Goal: Task Accomplishment & Management: Complete application form

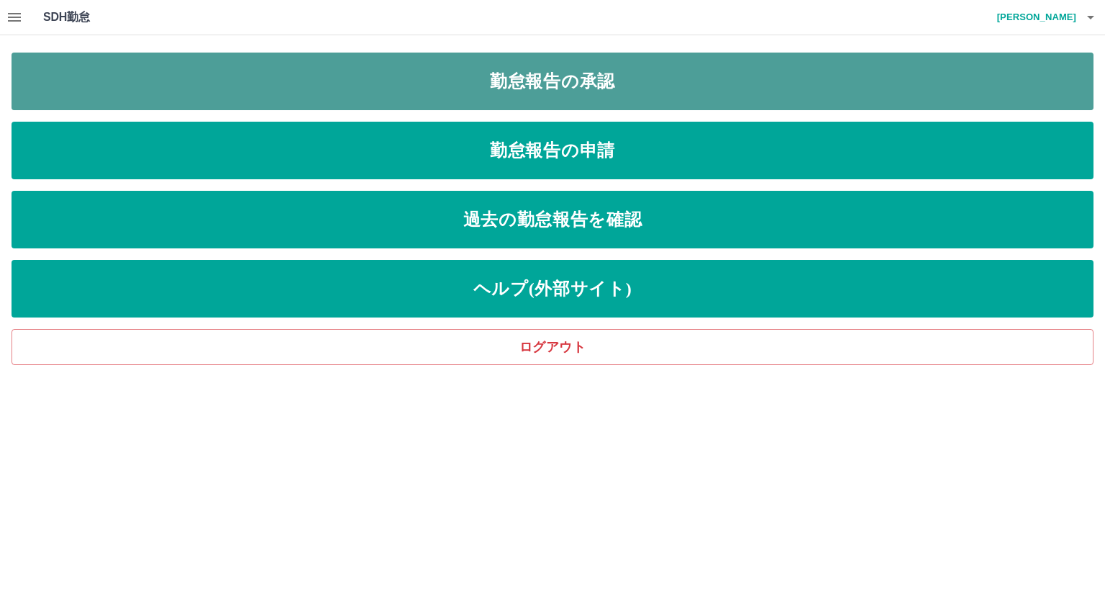
click at [543, 83] on link "勤怠報告の承認" at bounding box center [553, 82] width 1082 height 58
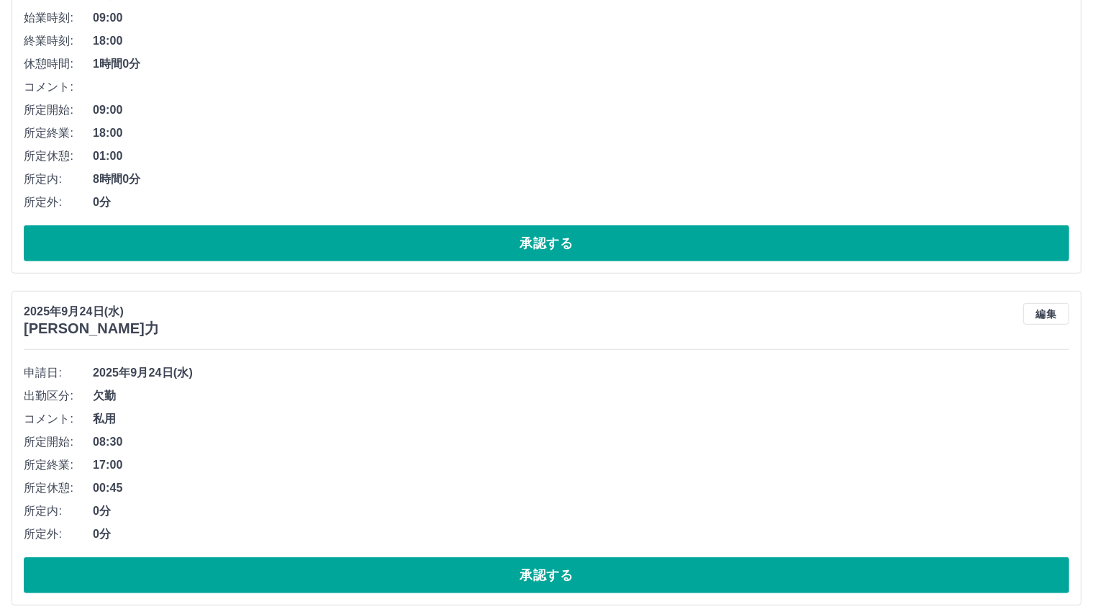
scroll to position [720, 0]
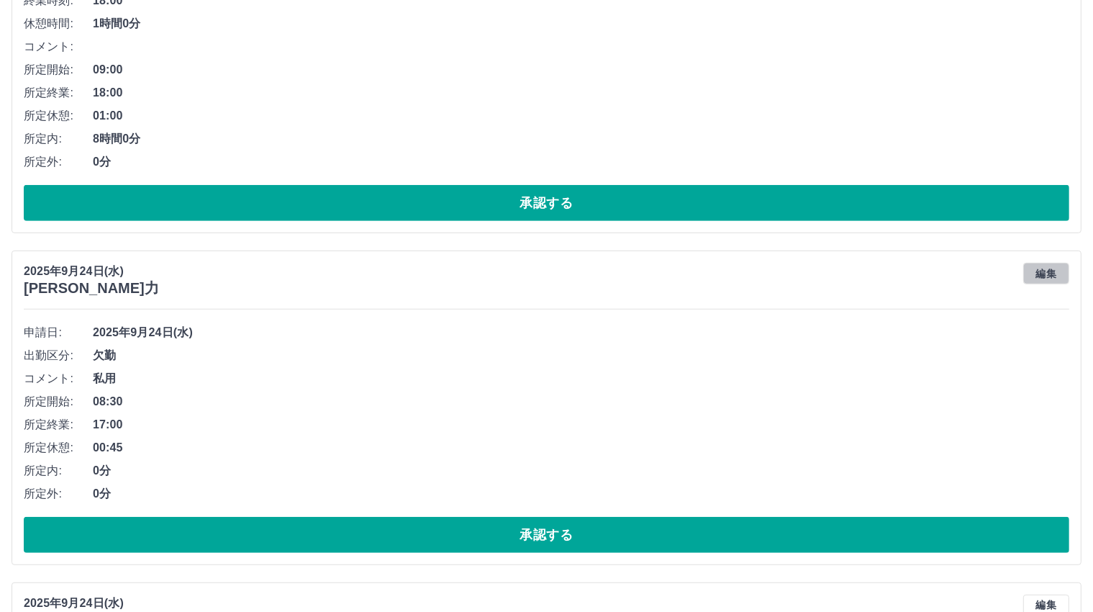
drag, startPoint x: 1045, startPoint y: 272, endPoint x: 1011, endPoint y: 289, distance: 37.7
click at [1045, 271] on button "編集" at bounding box center [1046, 274] width 46 height 22
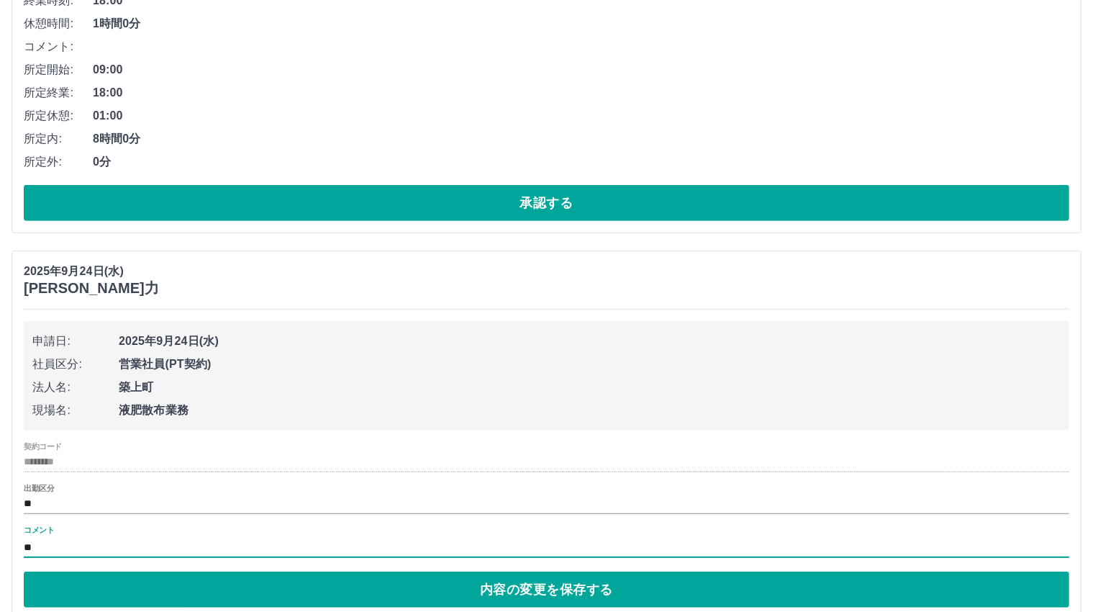
click at [72, 545] on input "**" at bounding box center [547, 547] width 1046 height 21
type input "****"
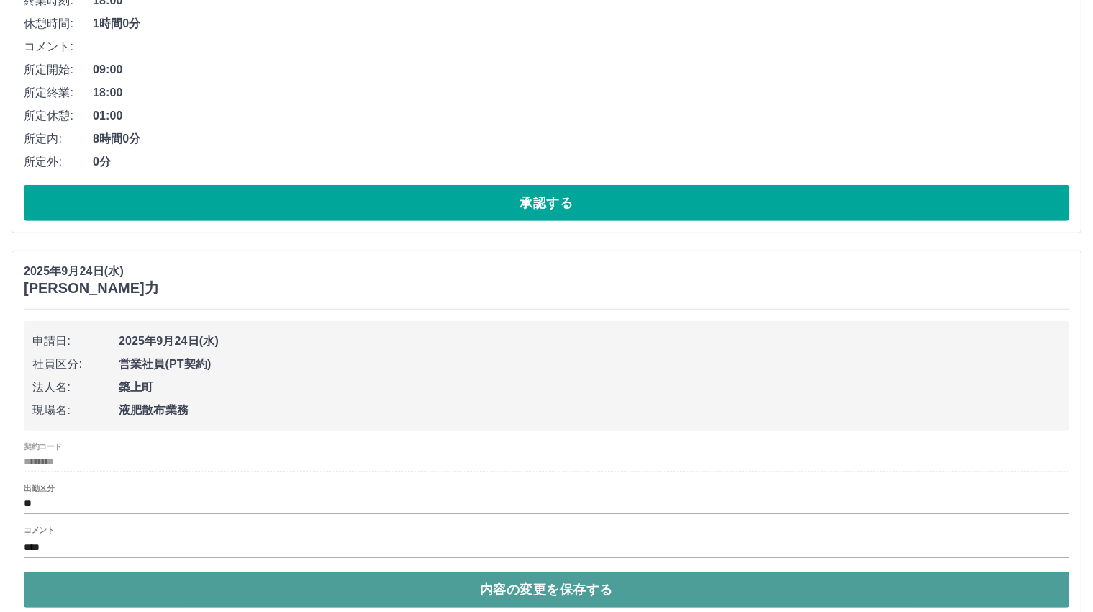
click at [519, 587] on button "内容の変更を保存する" at bounding box center [547, 589] width 1046 height 36
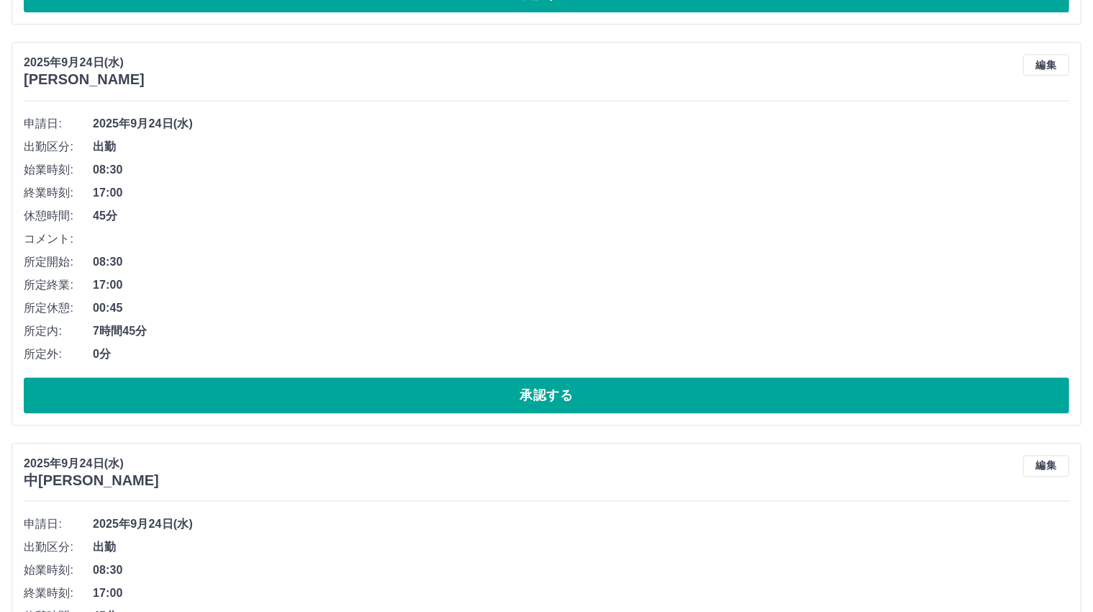
scroll to position [3129, 0]
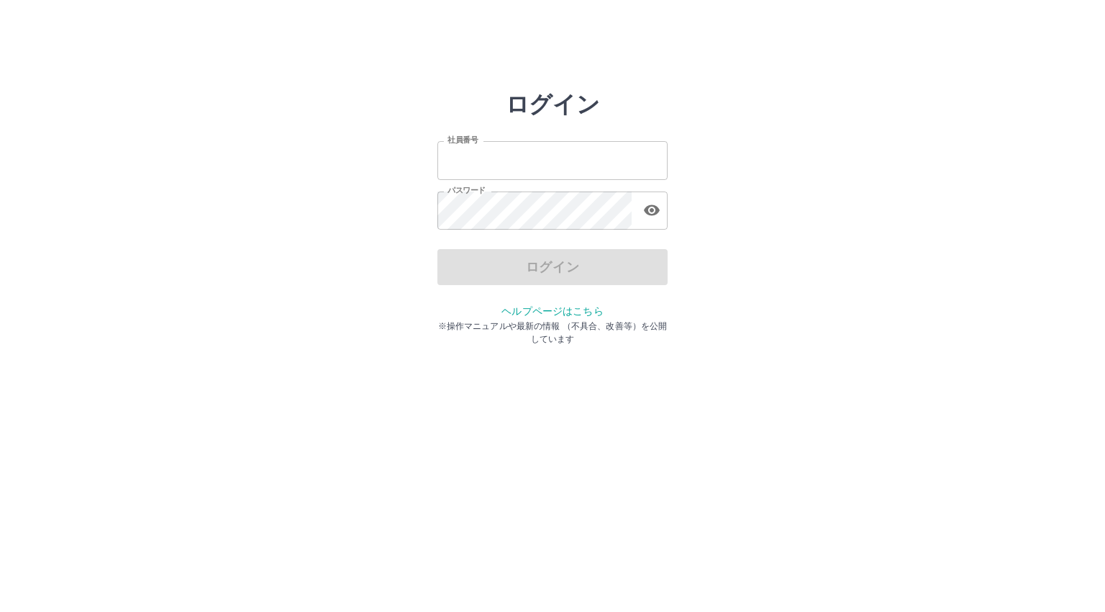
type input "*******"
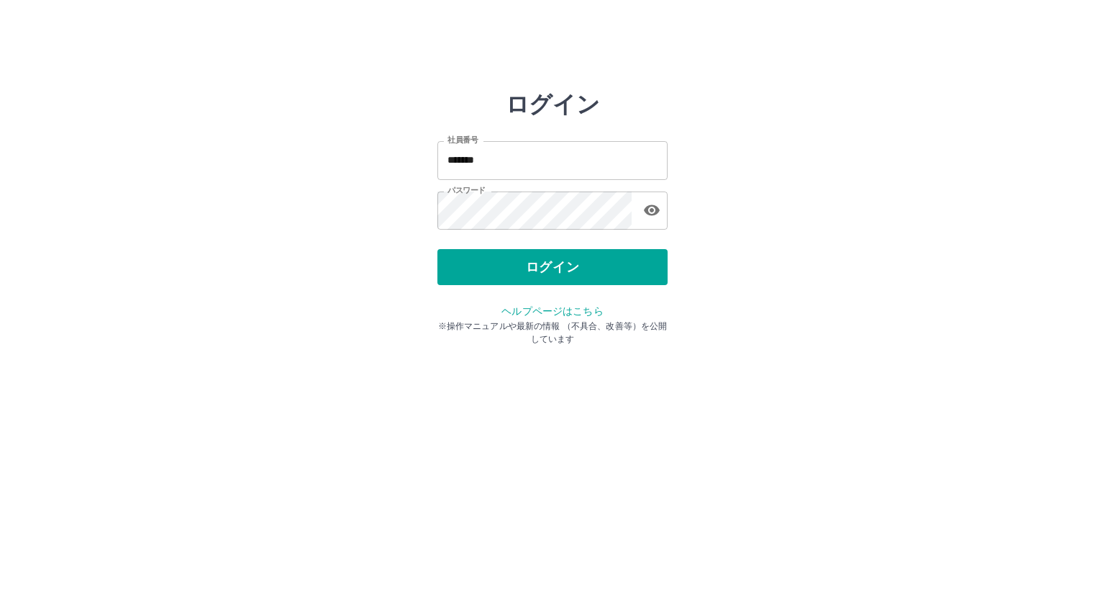
click at [510, 267] on div "ログイン" at bounding box center [553, 267] width 230 height 36
click at [510, 267] on button "ログイン" at bounding box center [553, 267] width 230 height 36
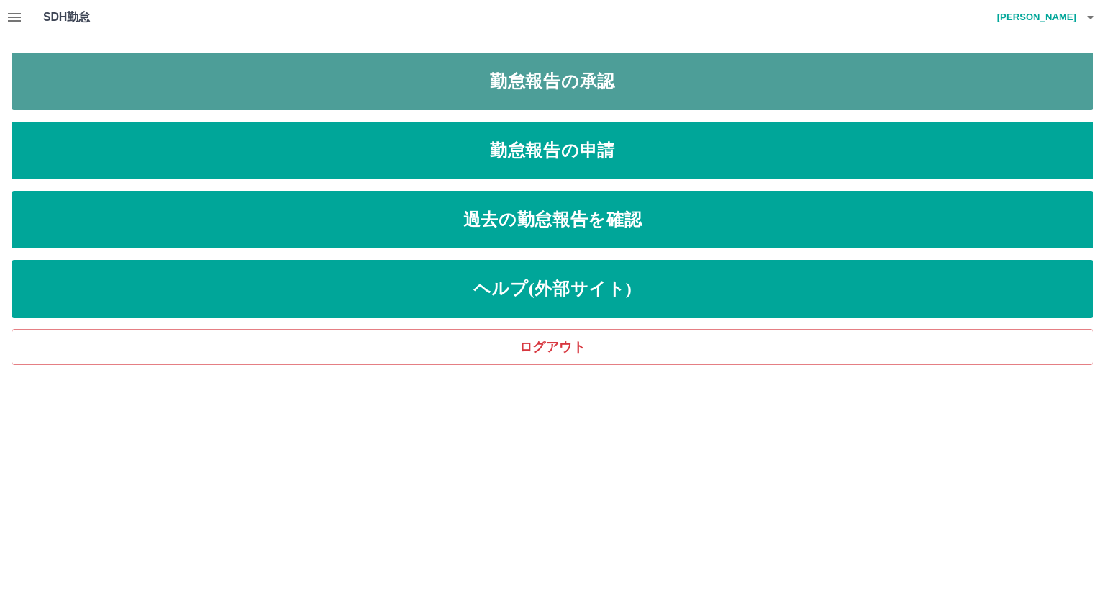
click at [570, 78] on link "勤怠報告の承認" at bounding box center [553, 82] width 1082 height 58
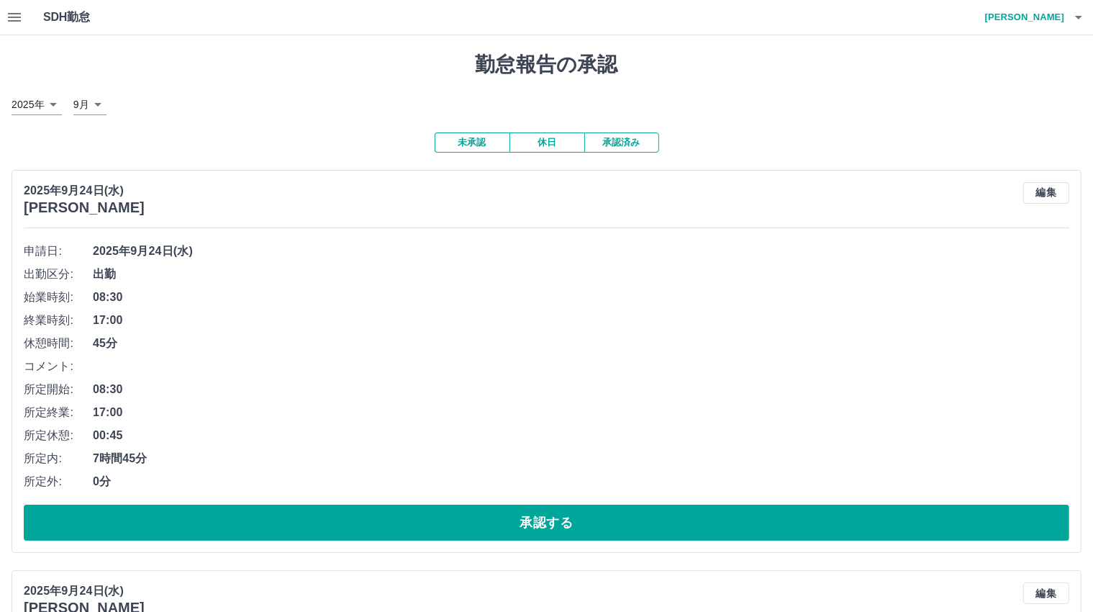
click at [625, 141] on button "承認済み" at bounding box center [621, 142] width 75 height 20
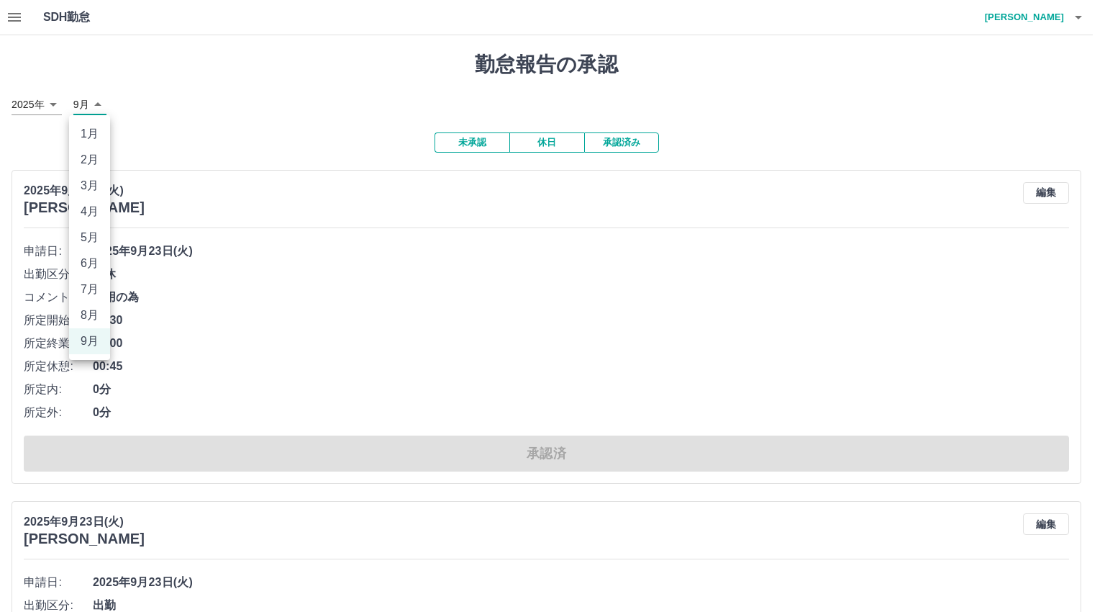
click at [87, 312] on li "8月" at bounding box center [89, 315] width 41 height 26
type input "*"
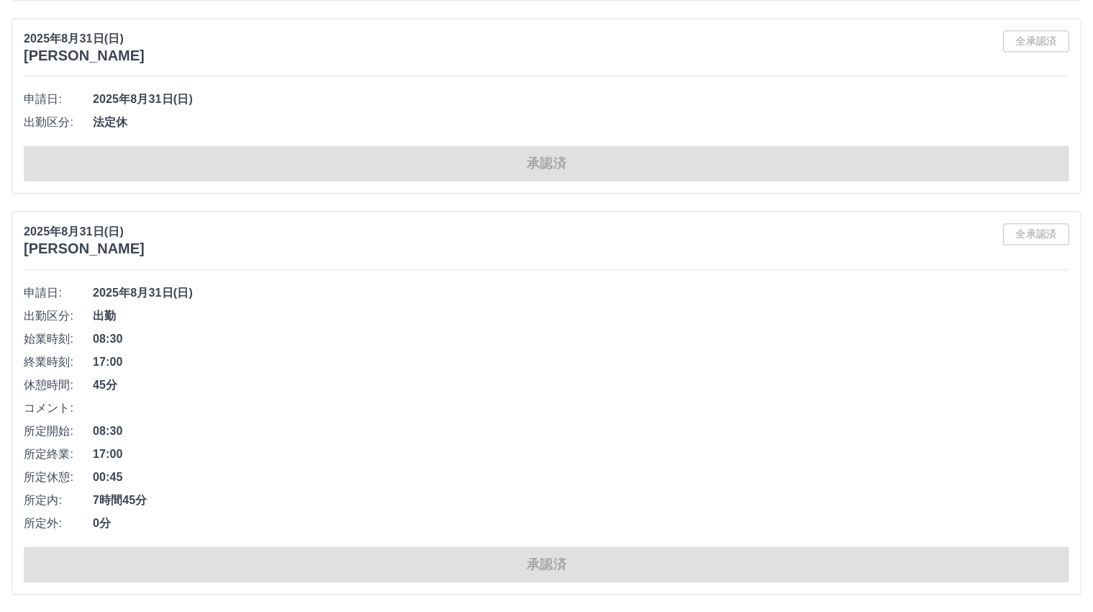
scroll to position [4844, 0]
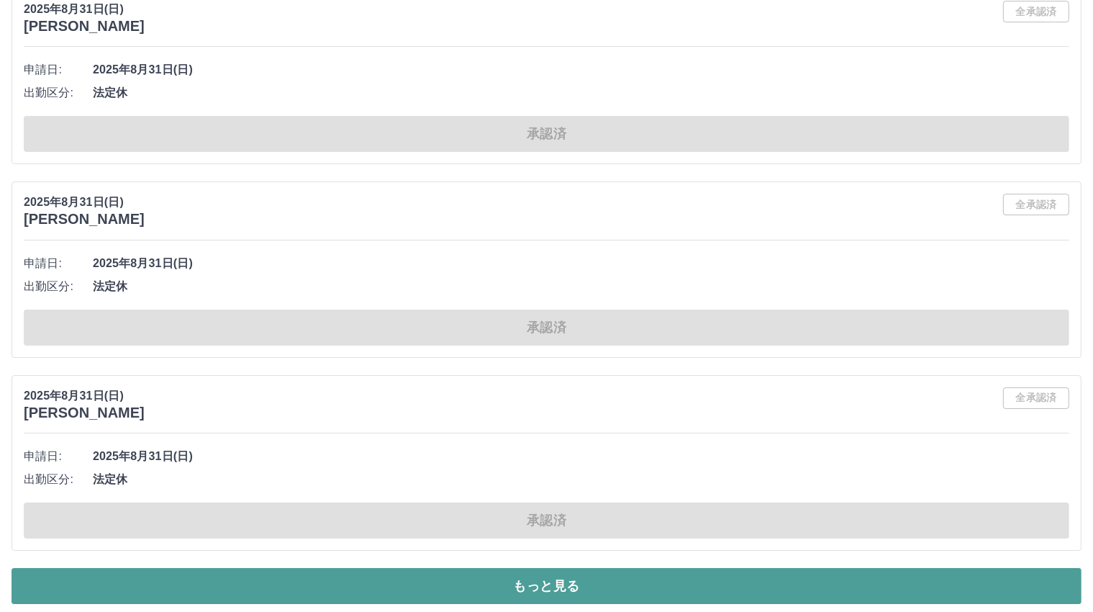
click at [540, 579] on button "もっと見る" at bounding box center [547, 586] width 1070 height 36
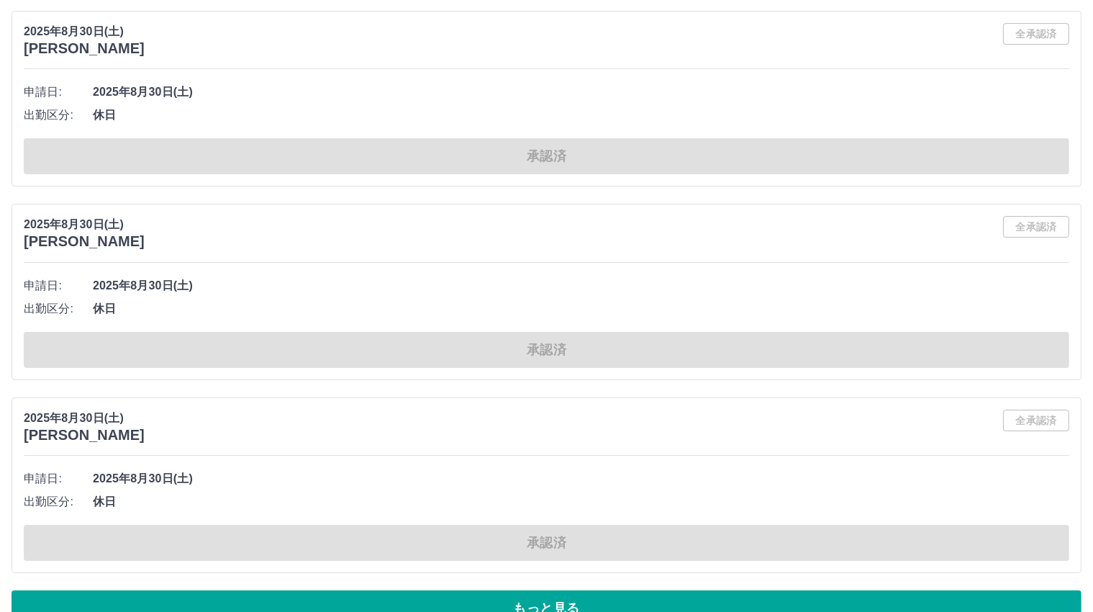
scroll to position [10489, 0]
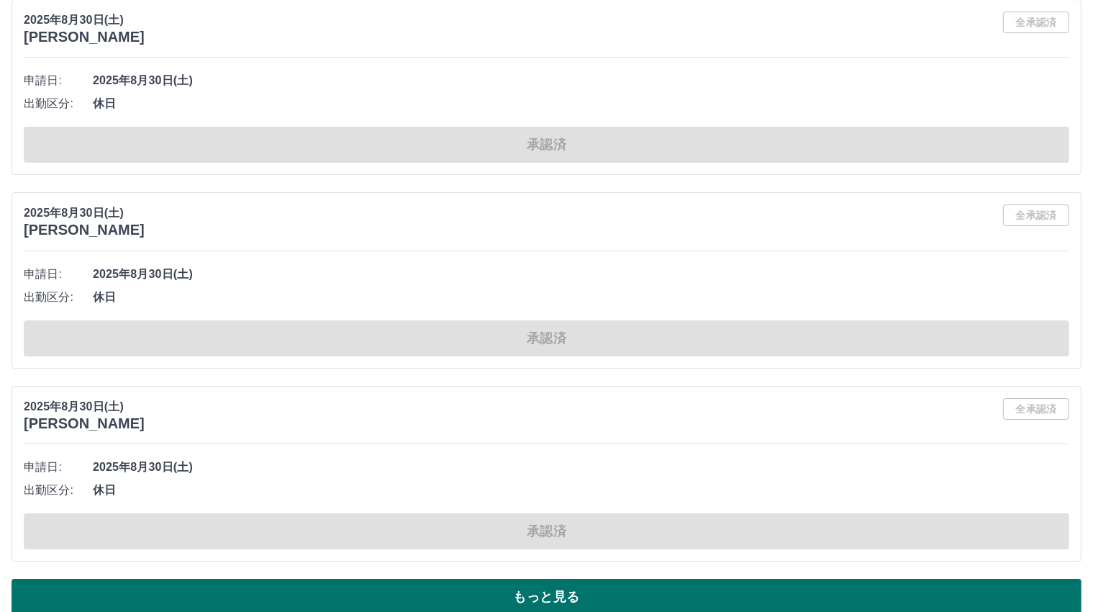
click at [541, 579] on button "もっと見る" at bounding box center [547, 597] width 1070 height 36
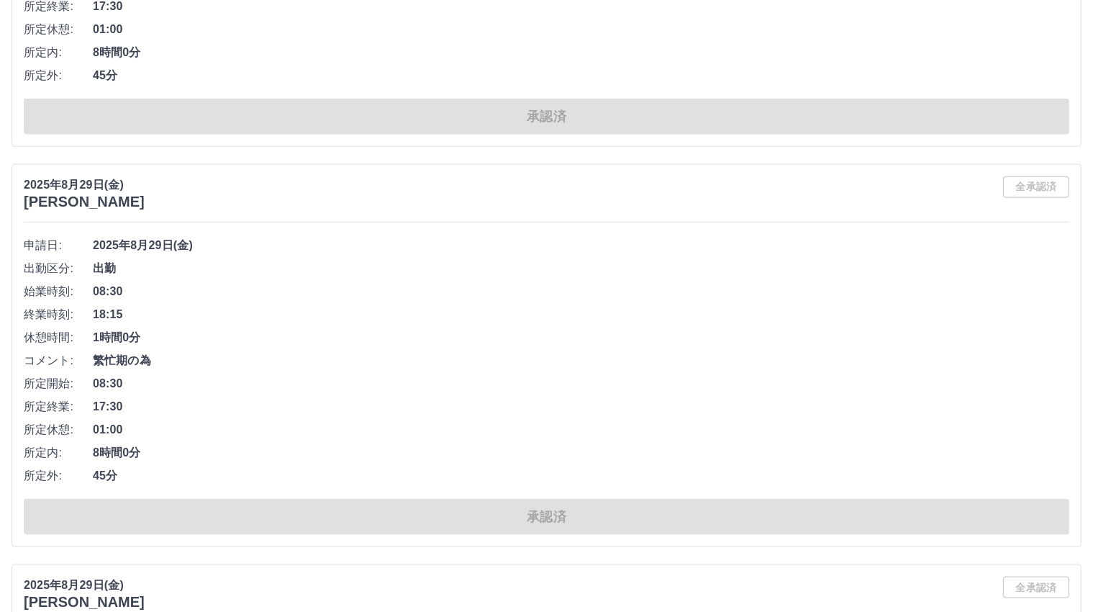
scroll to position [19474, 0]
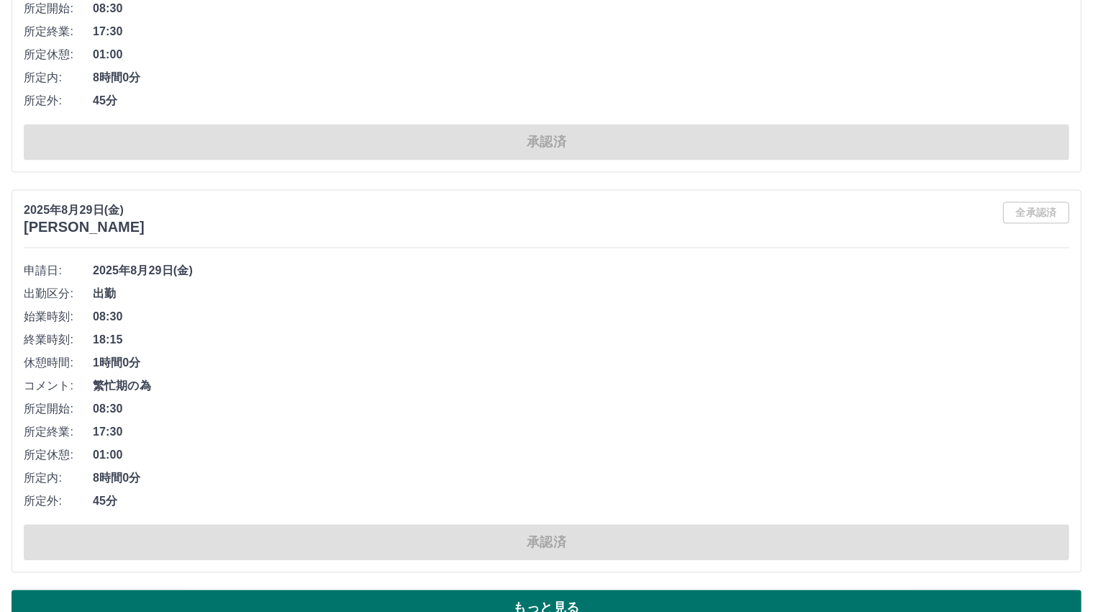
click at [556, 589] on button "もっと見る" at bounding box center [547, 607] width 1070 height 36
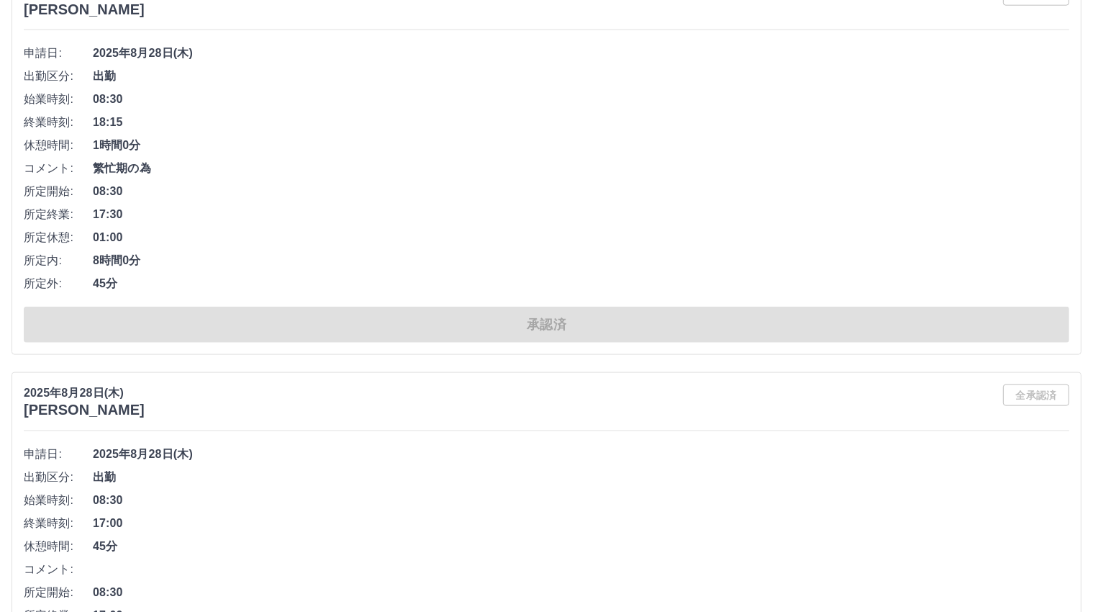
scroll to position [29196, 0]
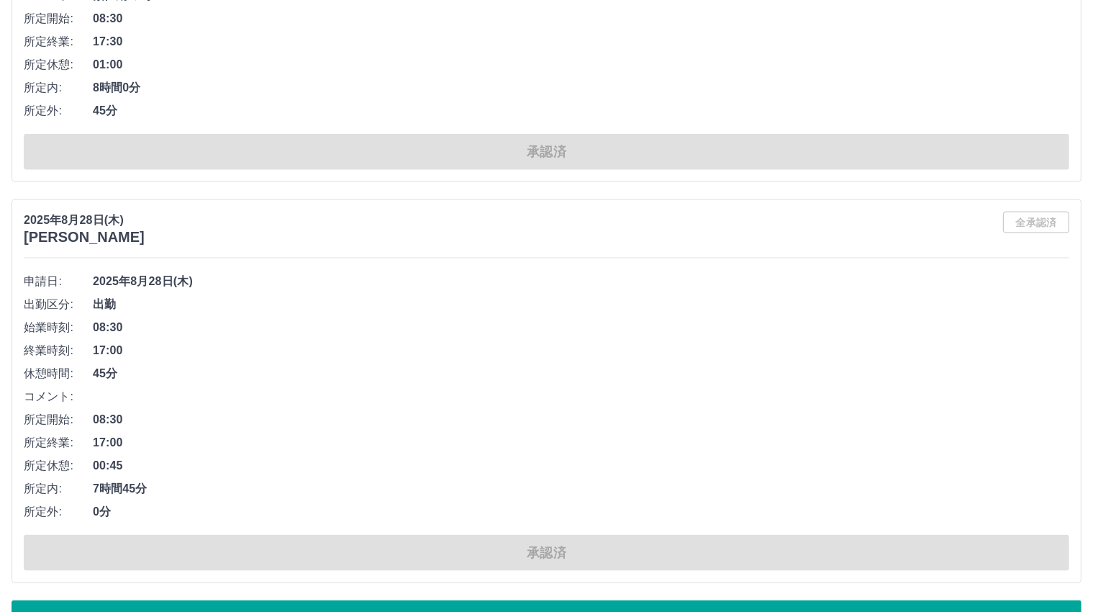
click at [499, 600] on button "もっと見る" at bounding box center [547, 618] width 1070 height 36
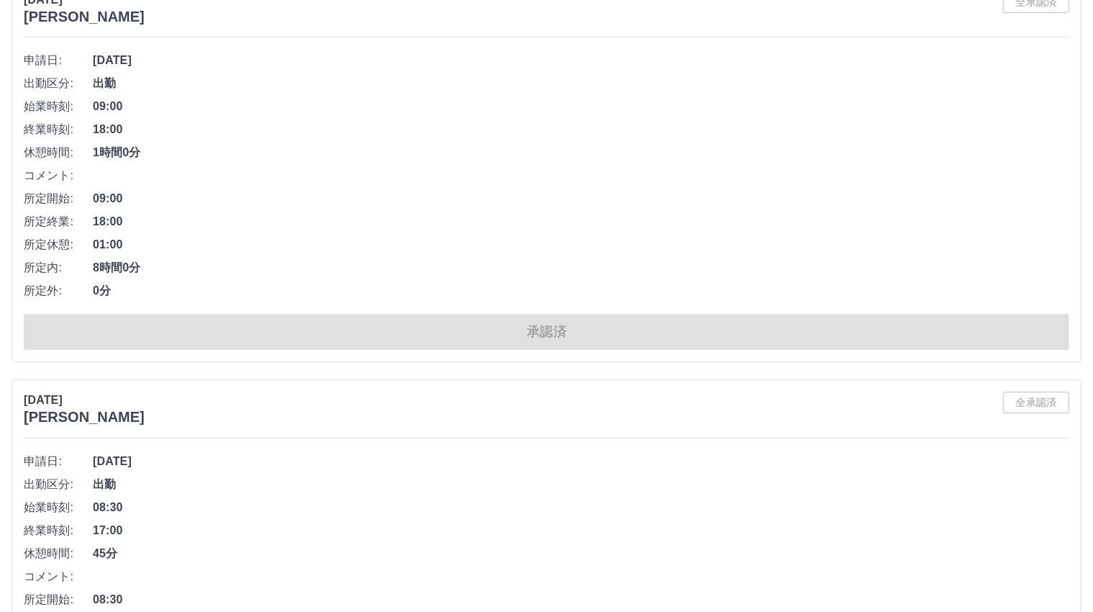
scroll to position [37744, 0]
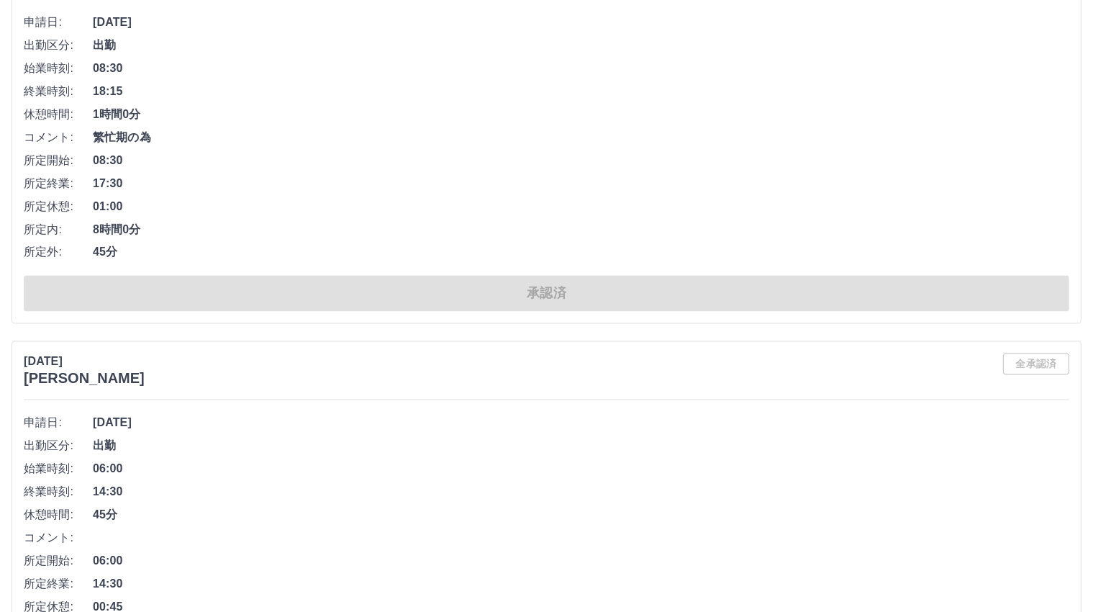
scroll to position [46775, 0]
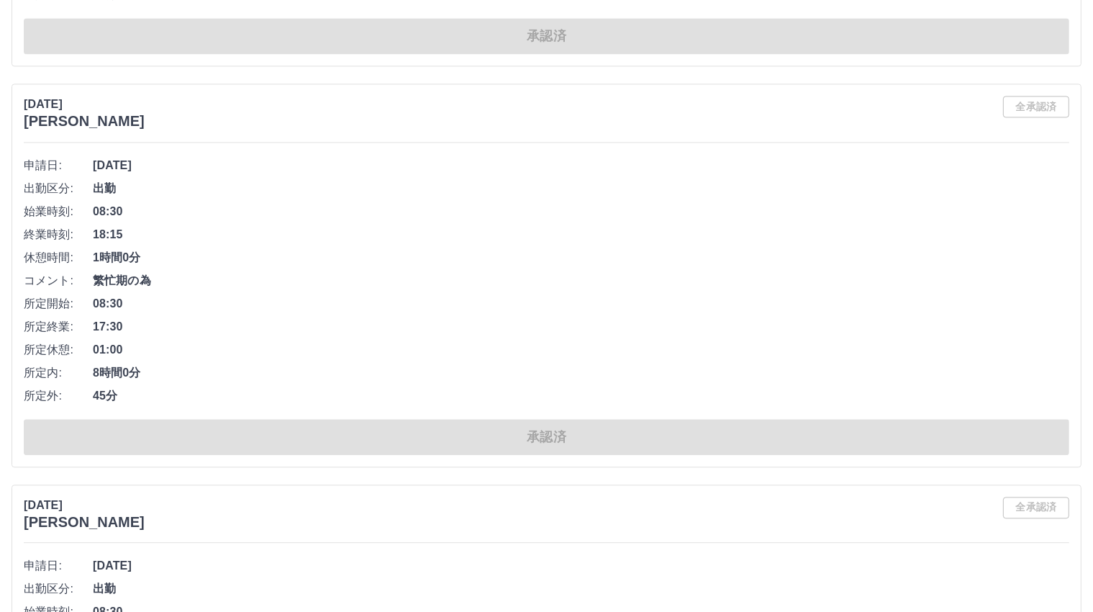
scroll to position [56566, 0]
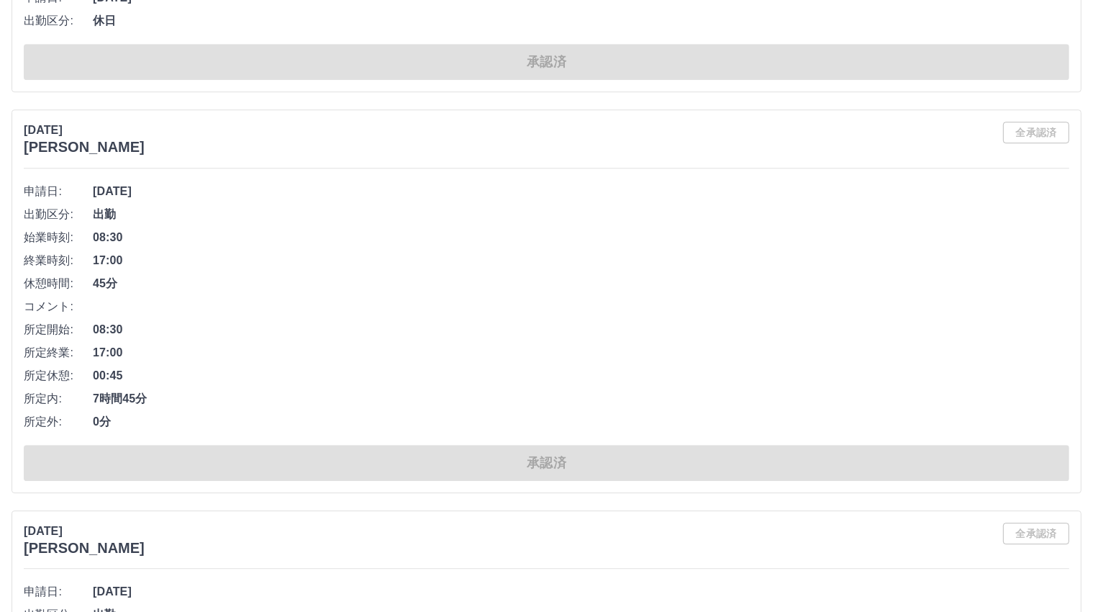
scroll to position [62211, 0]
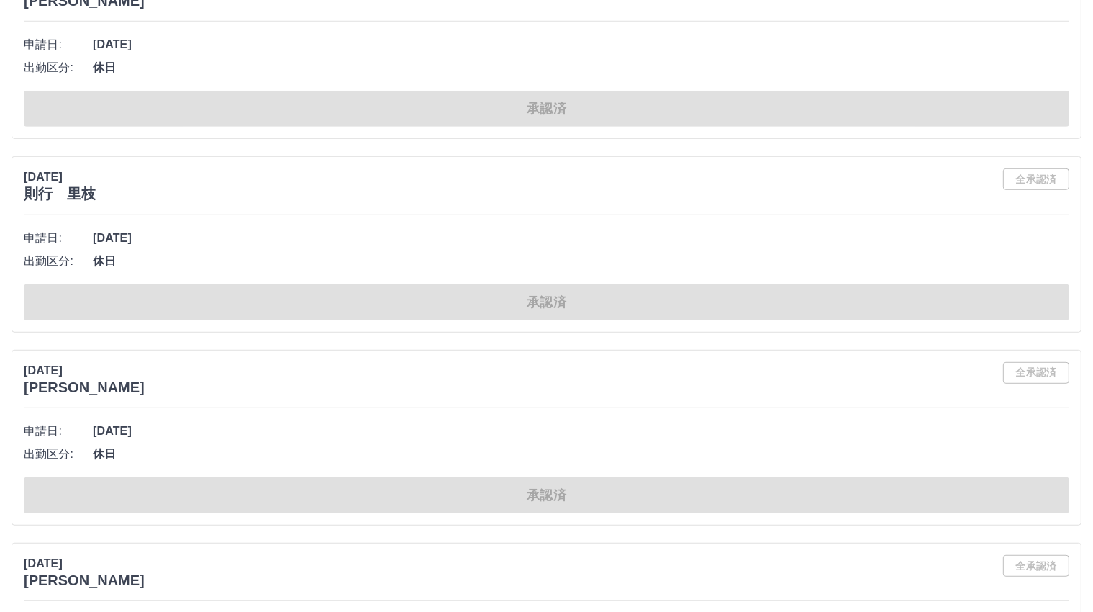
scroll to position [67858, 0]
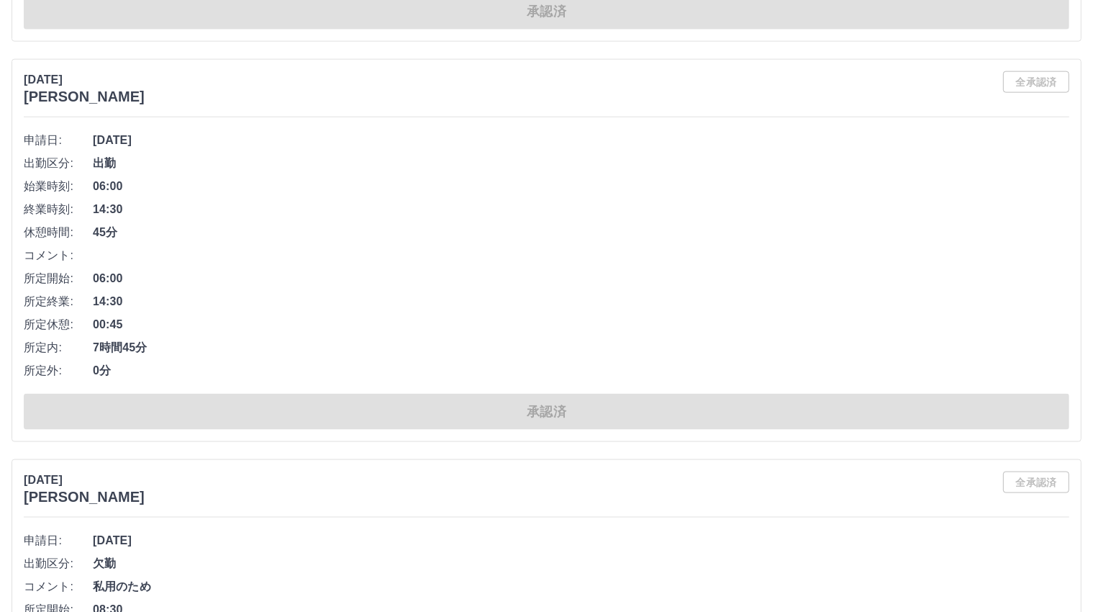
scroll to position [75715, 0]
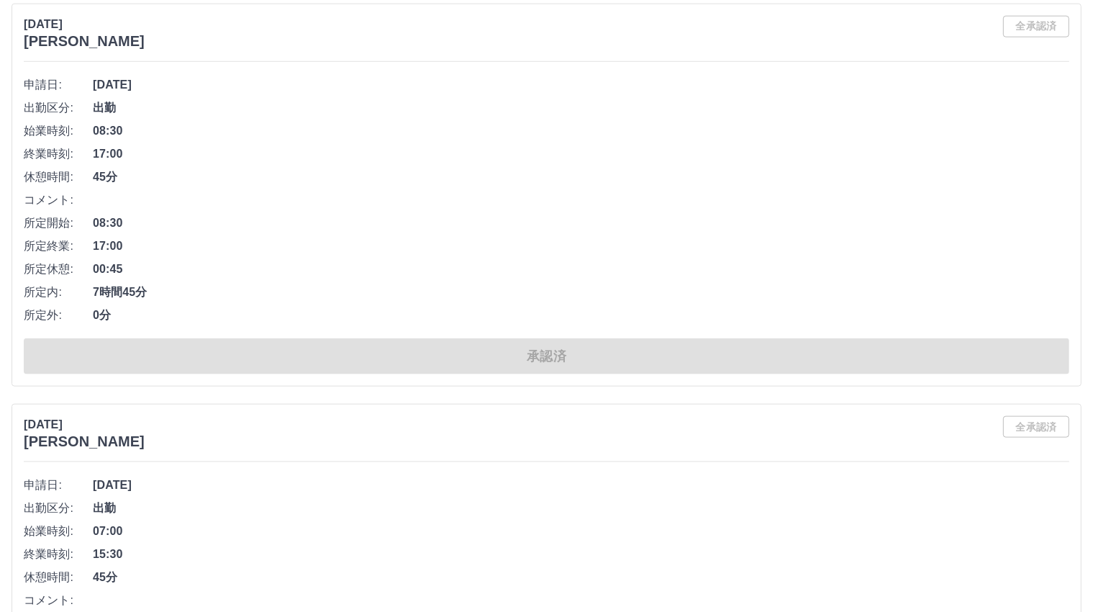
scroll to position [84676, 0]
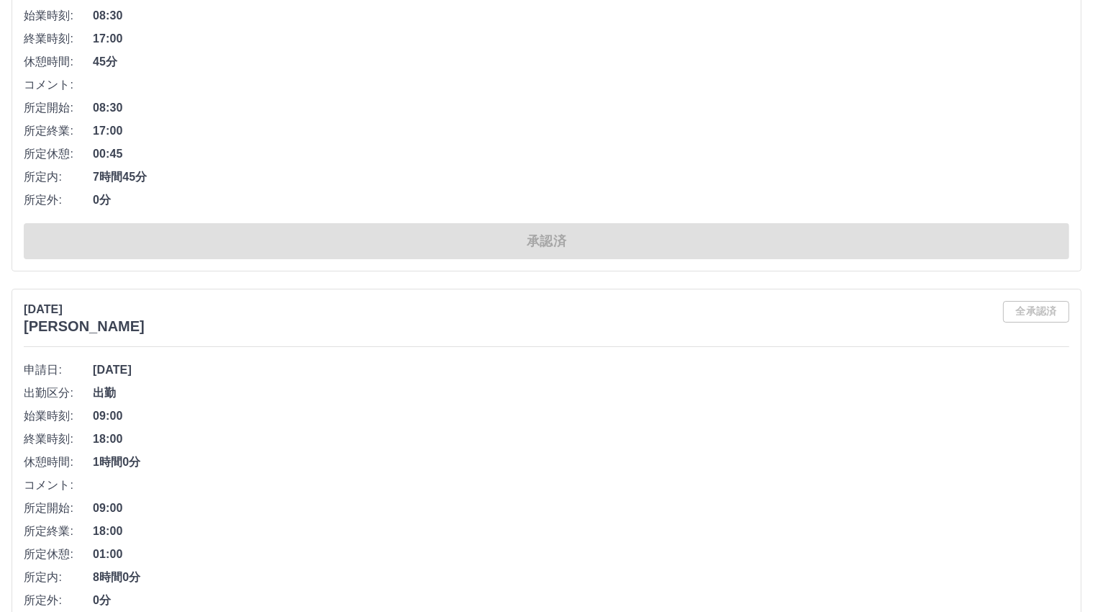
scroll to position [94052, 0]
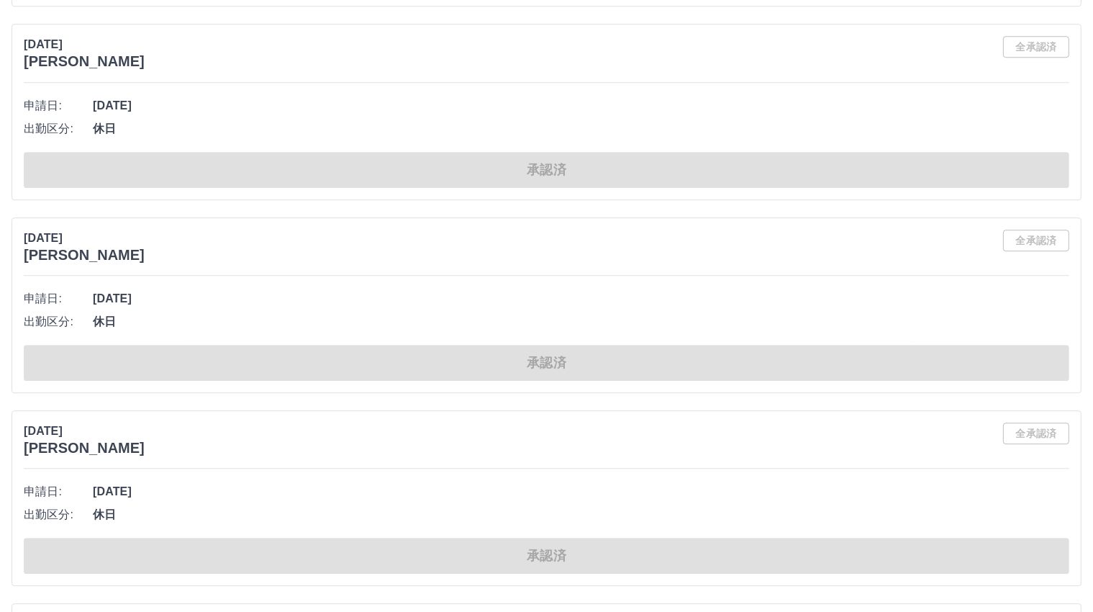
scroll to position [102393, 0]
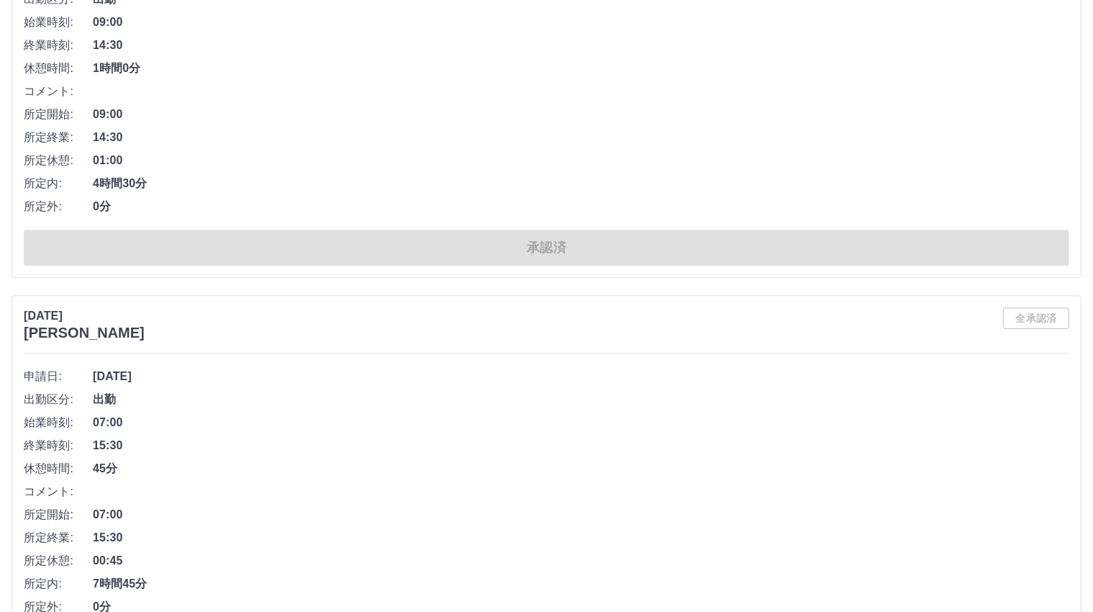
drag, startPoint x: 584, startPoint y: 582, endPoint x: 574, endPoint y: 582, distance: 10.8
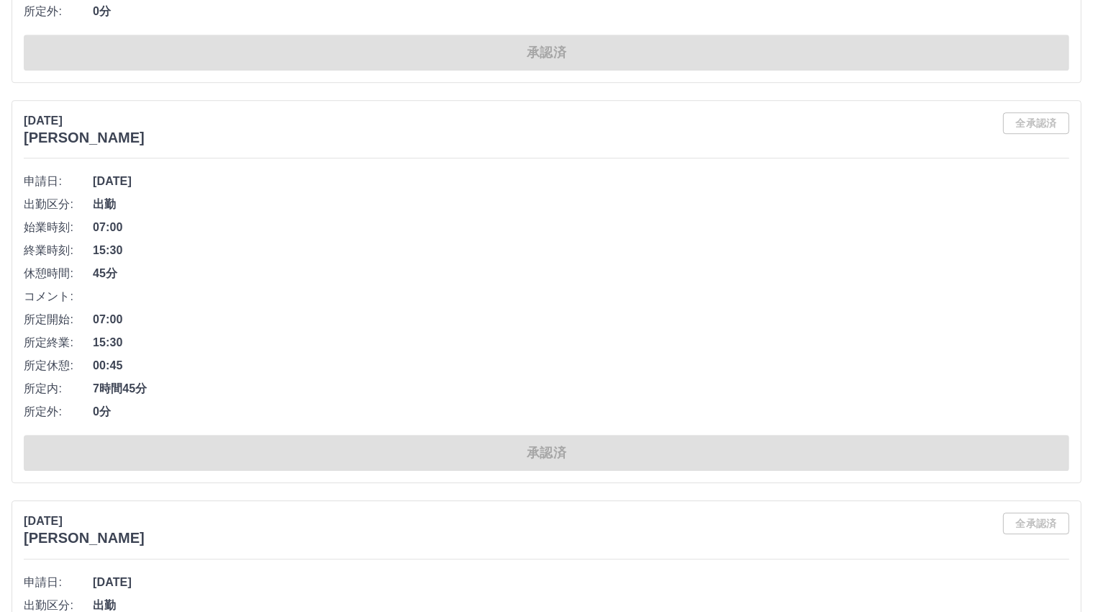
scroll to position [111493, 0]
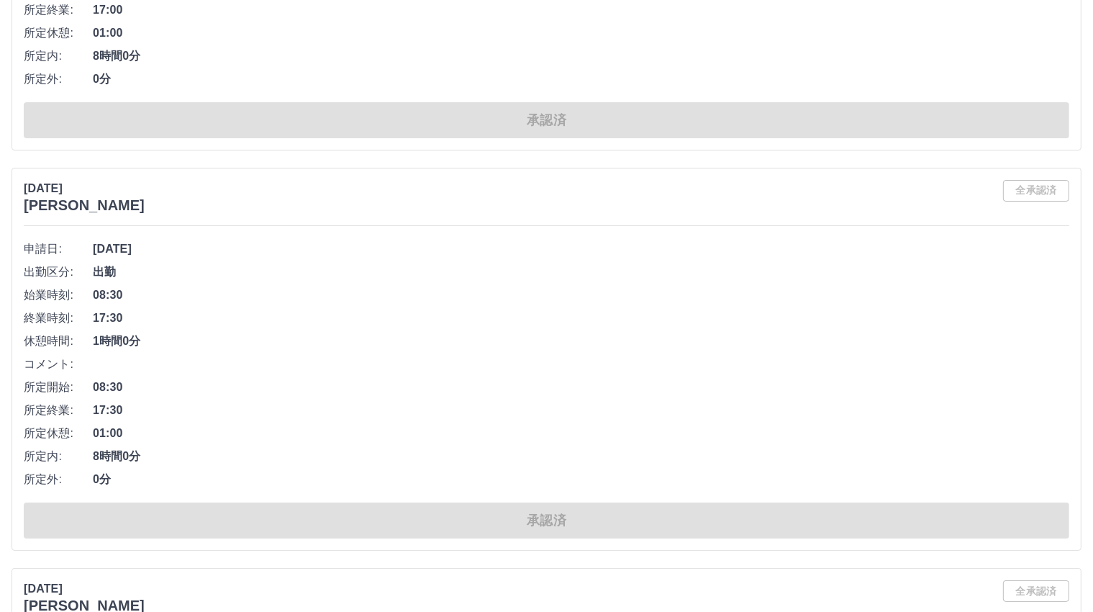
scroll to position [131470, 0]
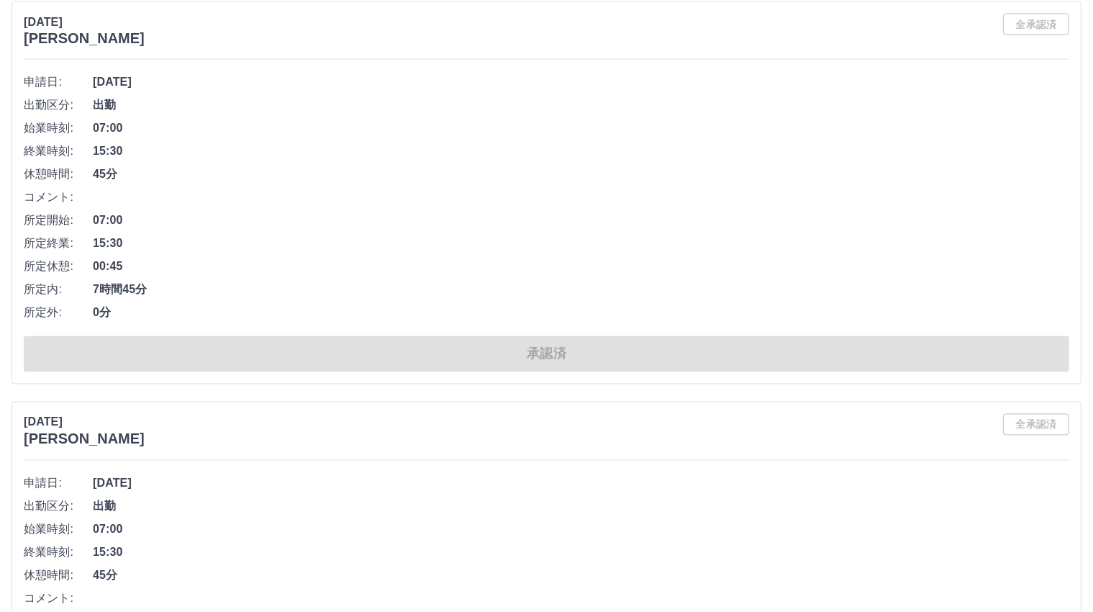
scroll to position [140294, 0]
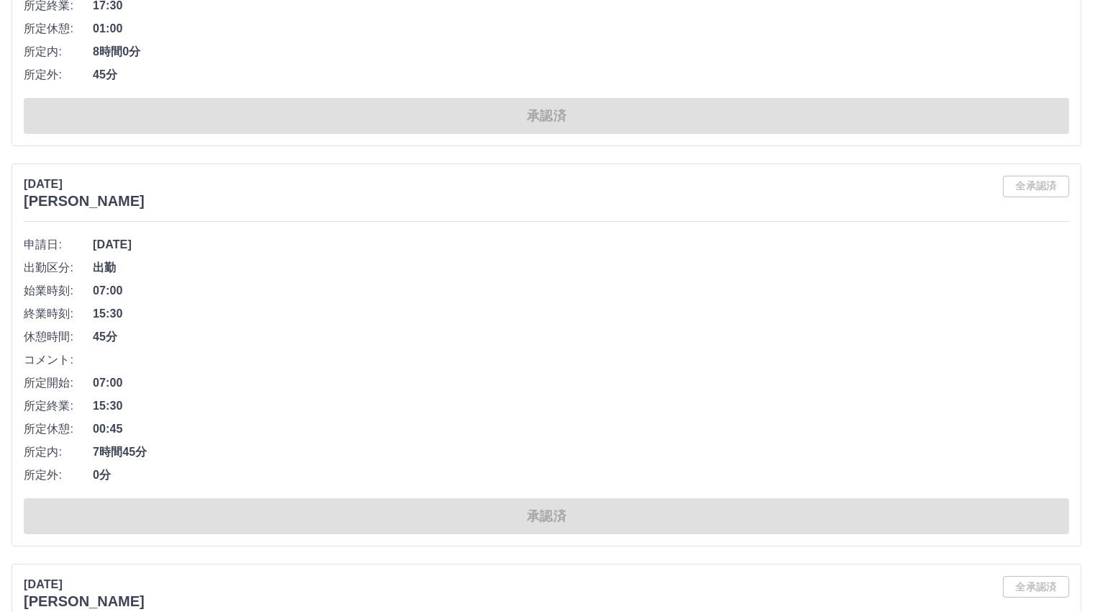
scroll to position [149394, 0]
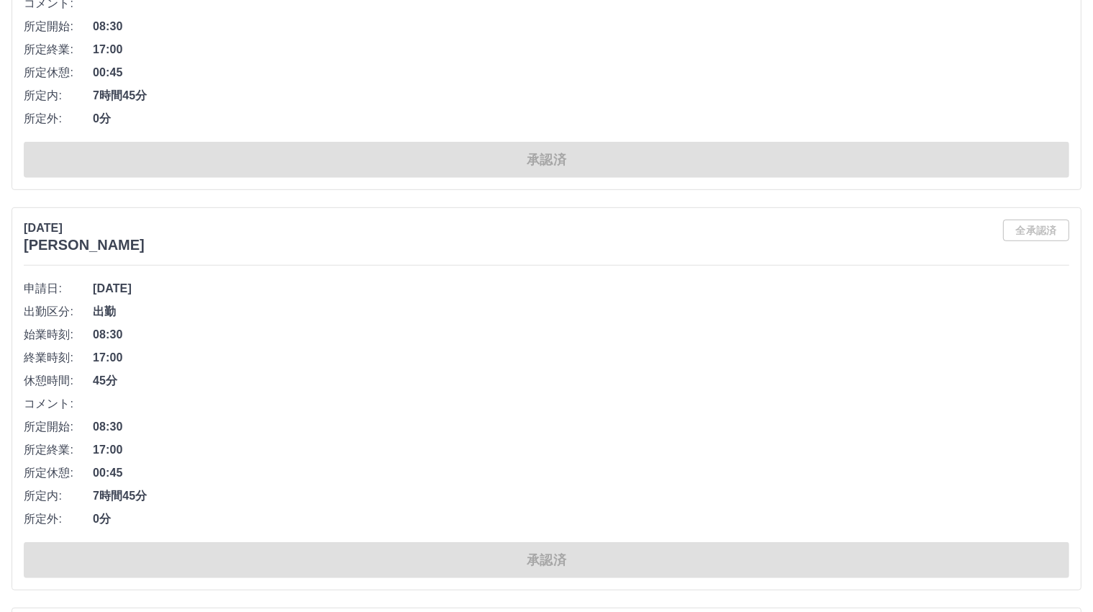
scroll to position [158287, 0]
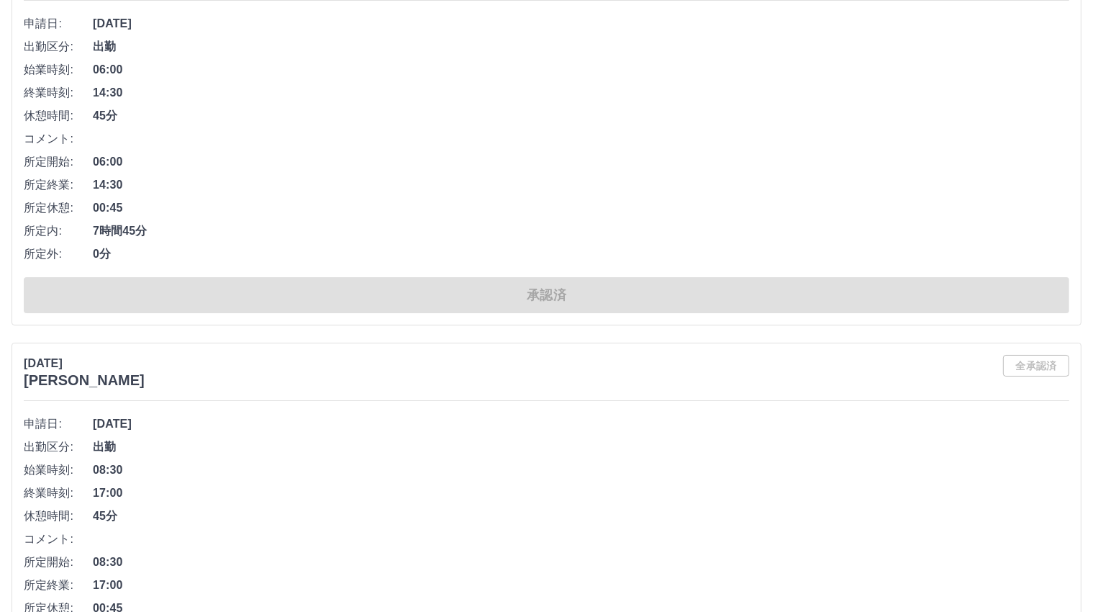
scroll to position [166697, 0]
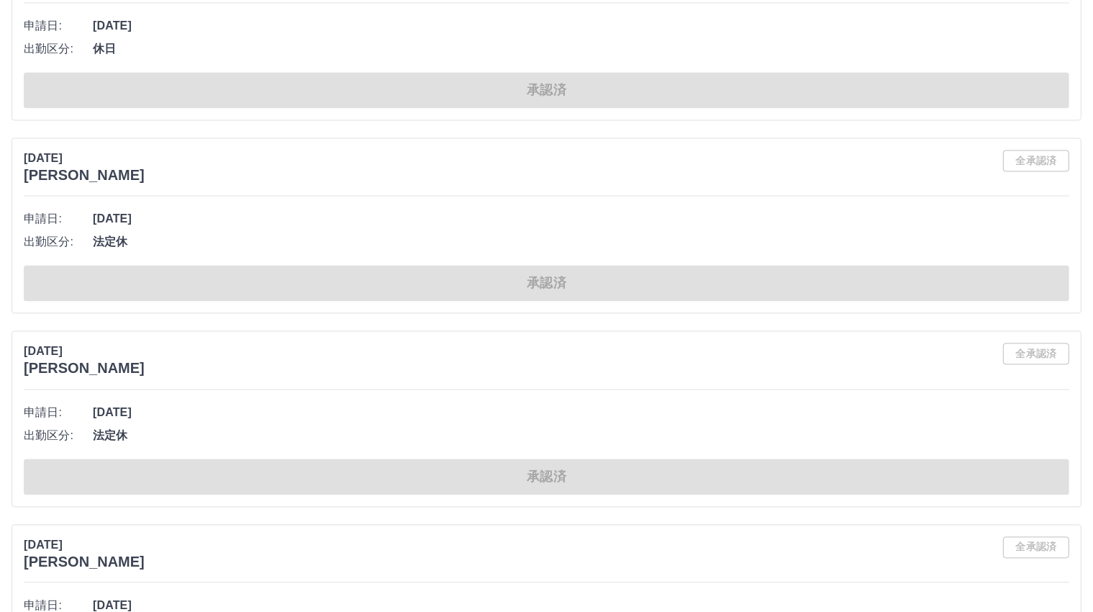
scroll to position [172549, 0]
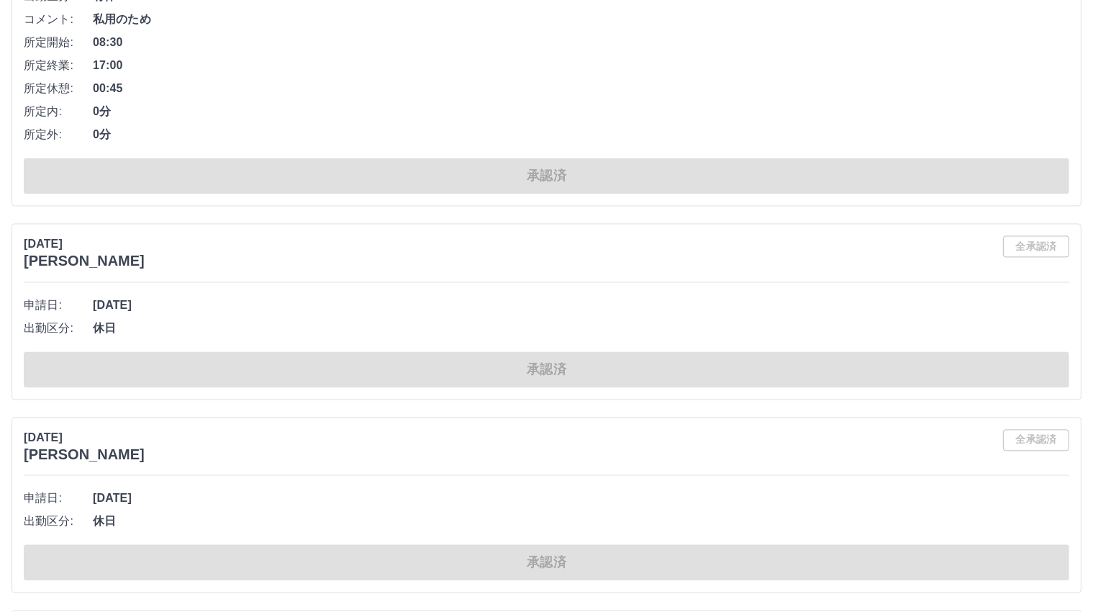
scroll to position [177919, 0]
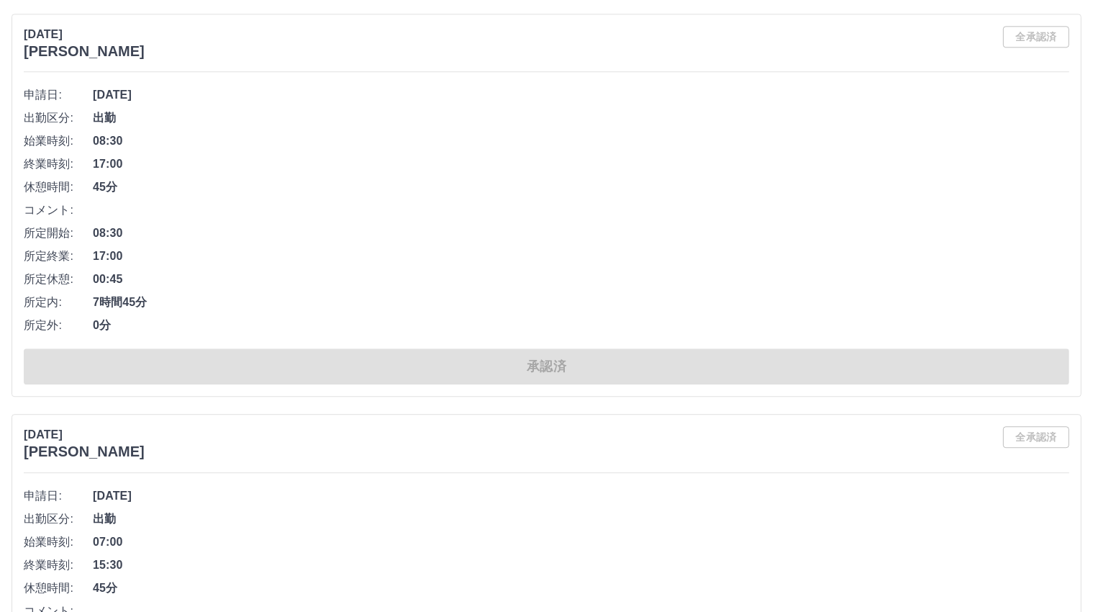
scroll to position [184187, 0]
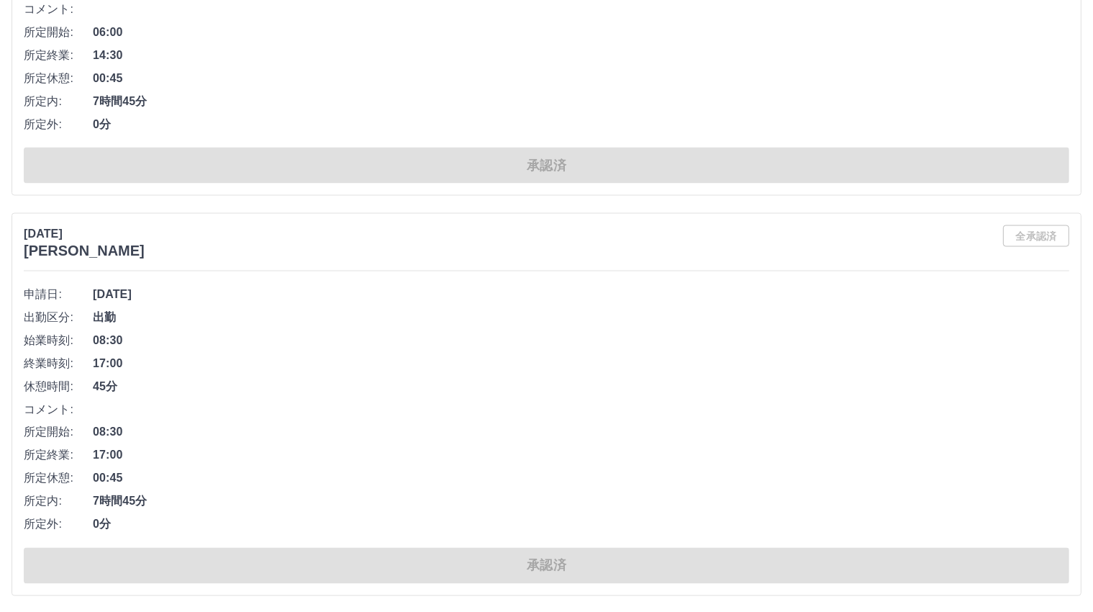
scroll to position [188361, 0]
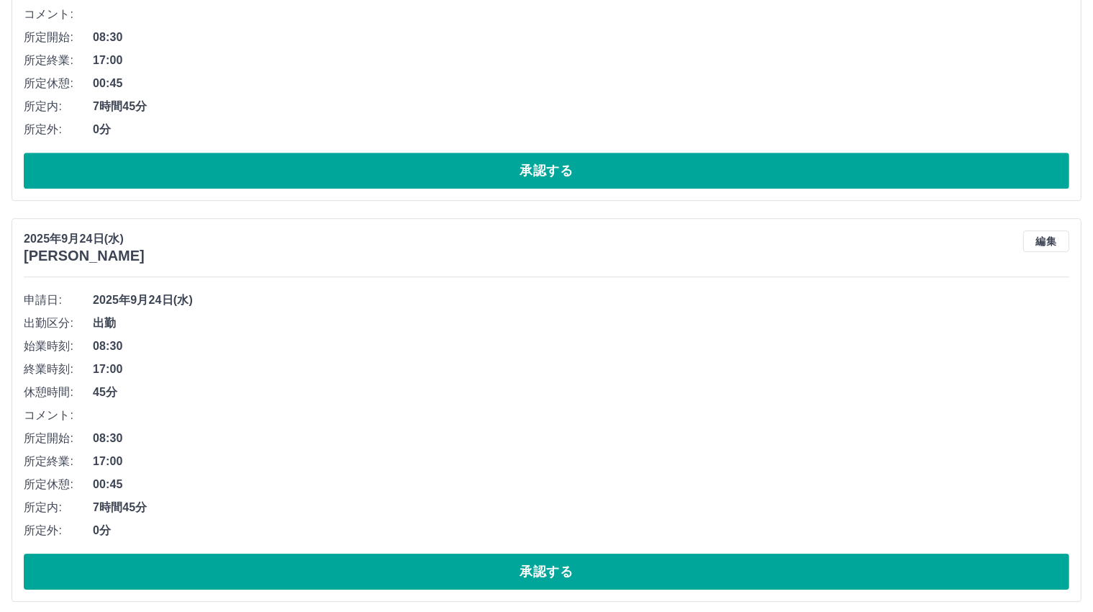
scroll to position [4289, 0]
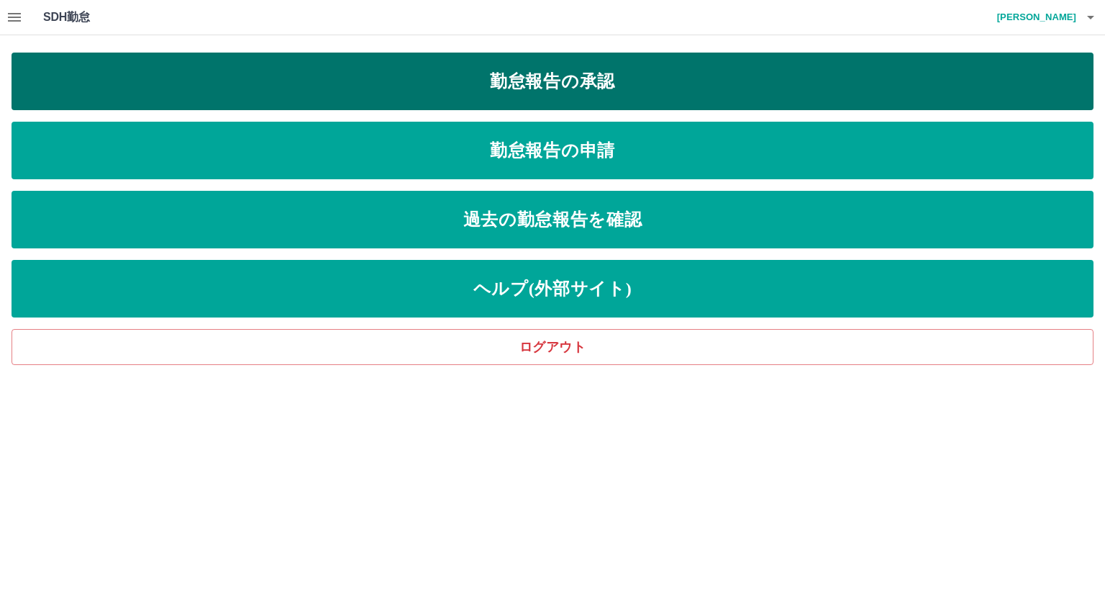
click at [593, 78] on link "勤怠報告の承認" at bounding box center [553, 82] width 1082 height 58
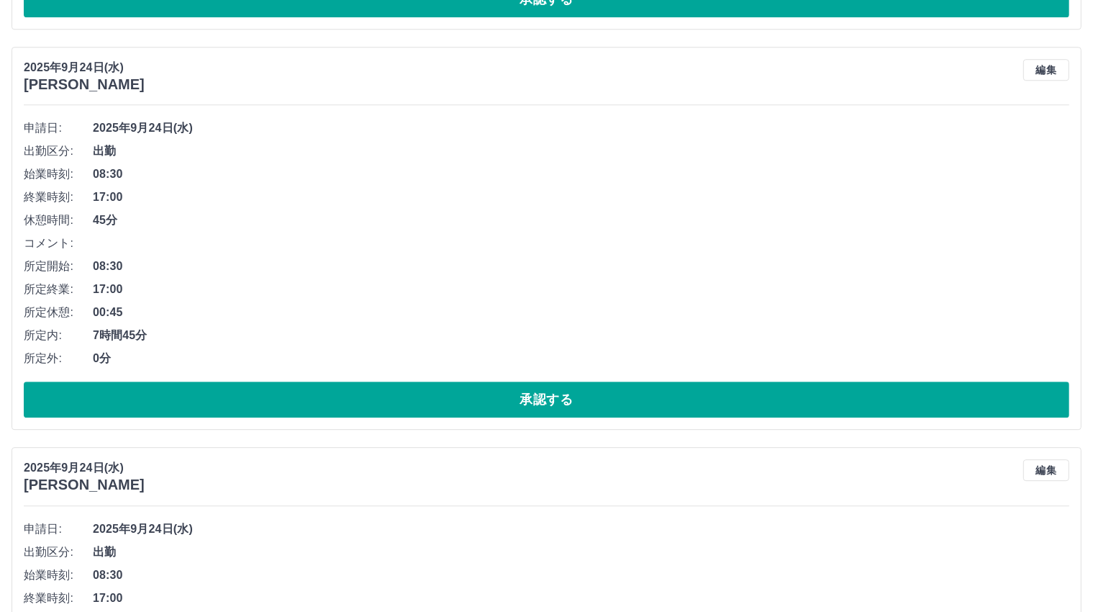
scroll to position [4001, 0]
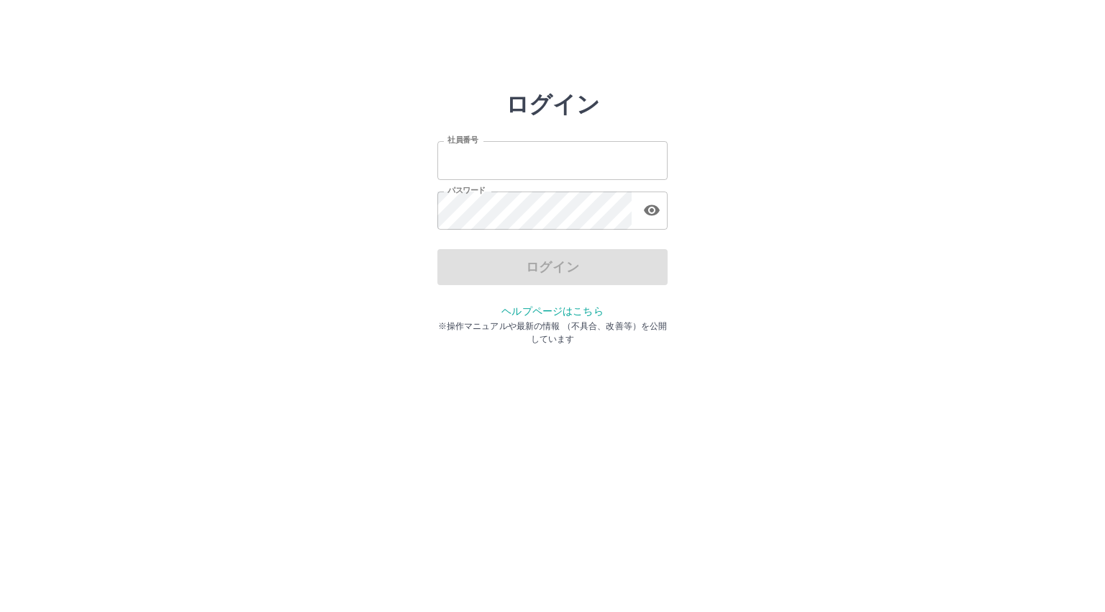
type input "*******"
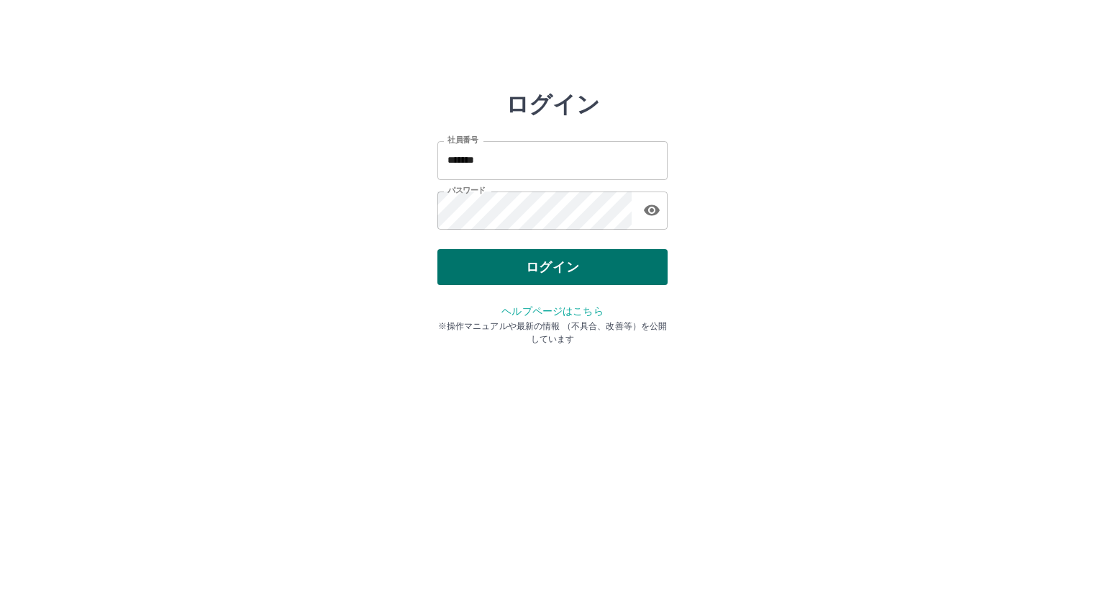
click at [522, 271] on div "ログイン" at bounding box center [553, 267] width 230 height 36
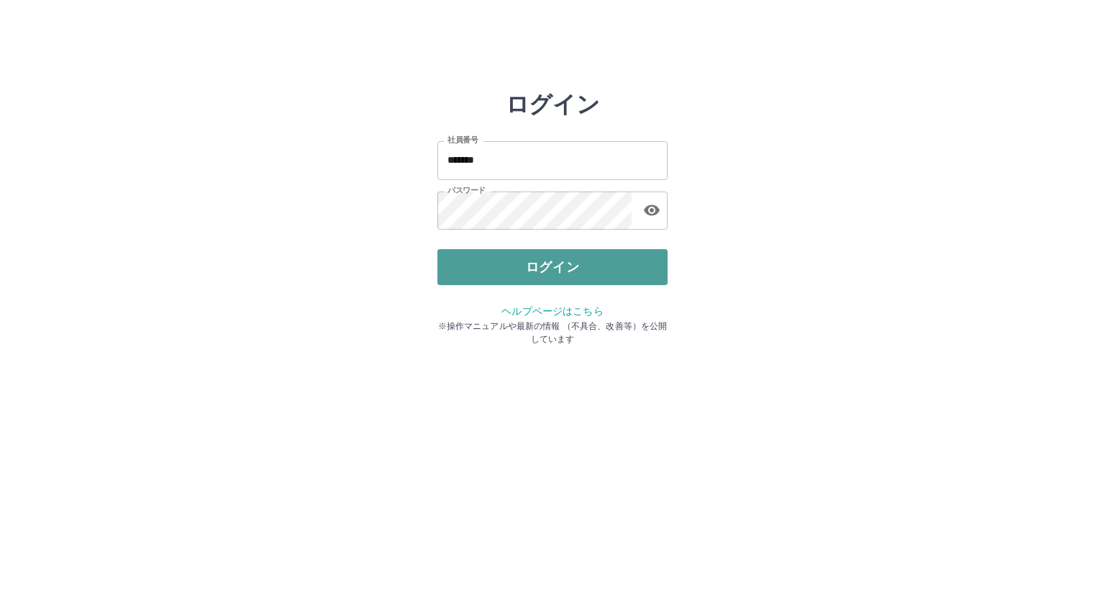
click at [522, 271] on button "ログイン" at bounding box center [553, 267] width 230 height 36
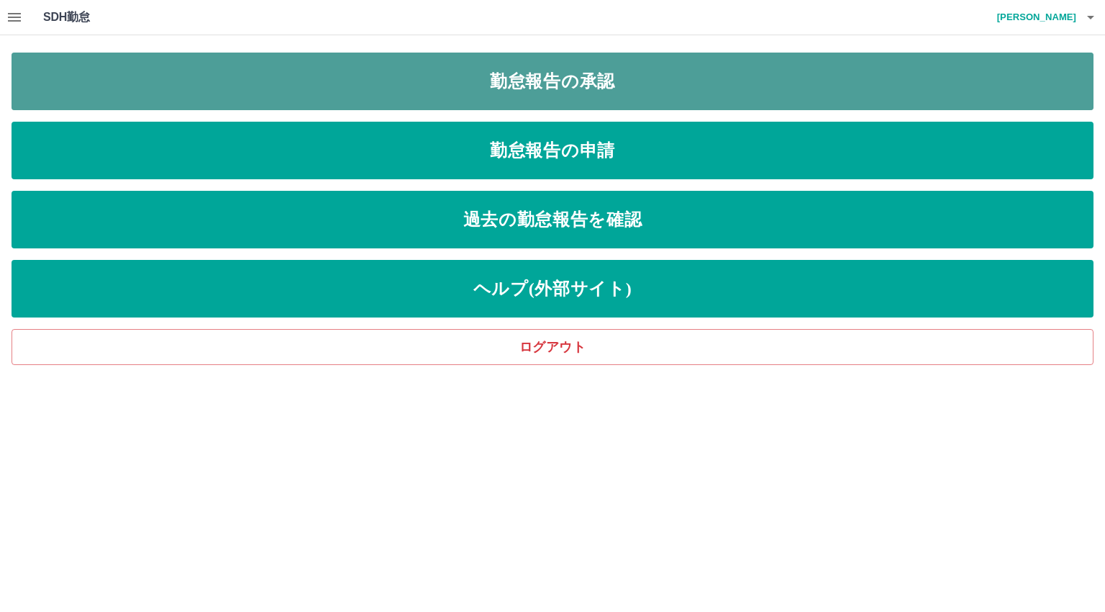
click at [533, 76] on link "勤怠報告の承認" at bounding box center [553, 82] width 1082 height 58
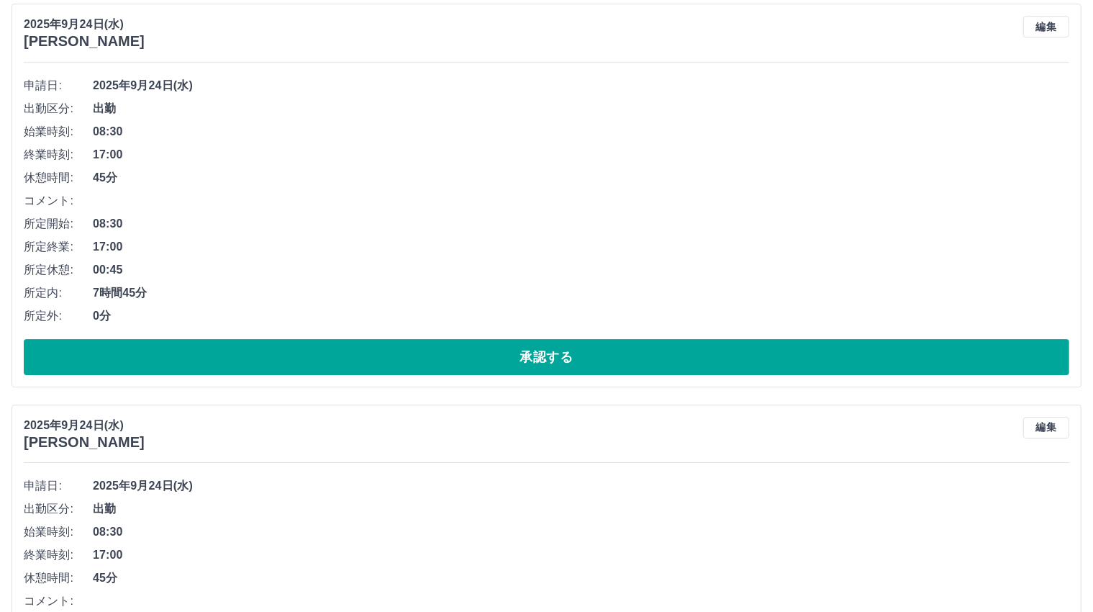
scroll to position [4689, 0]
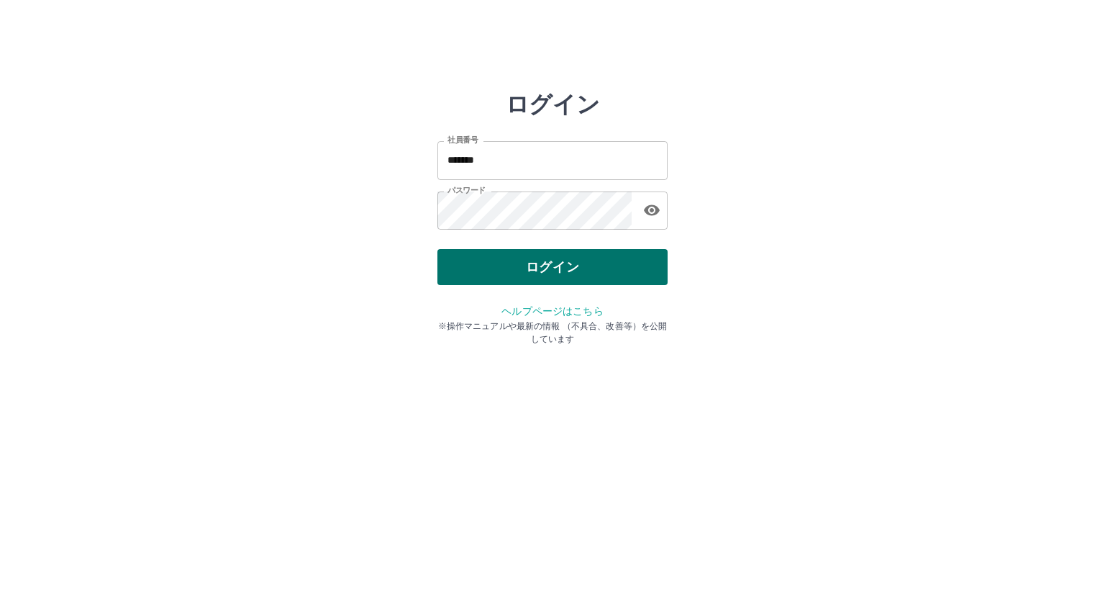
click at [507, 274] on button "ログイン" at bounding box center [553, 267] width 230 height 36
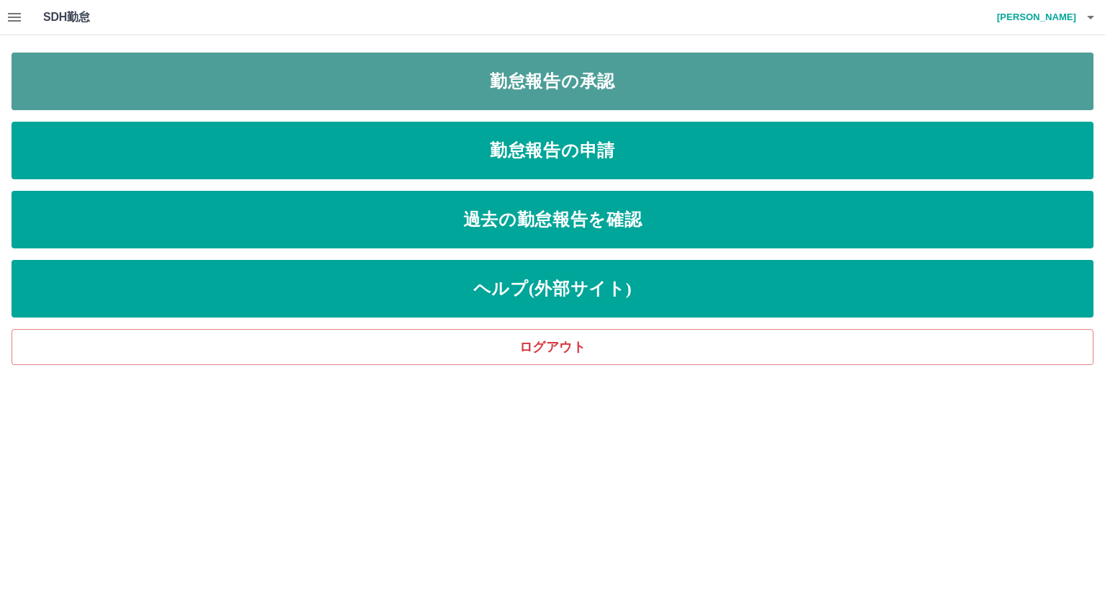
click at [573, 81] on link "勤怠報告の承認" at bounding box center [553, 82] width 1082 height 58
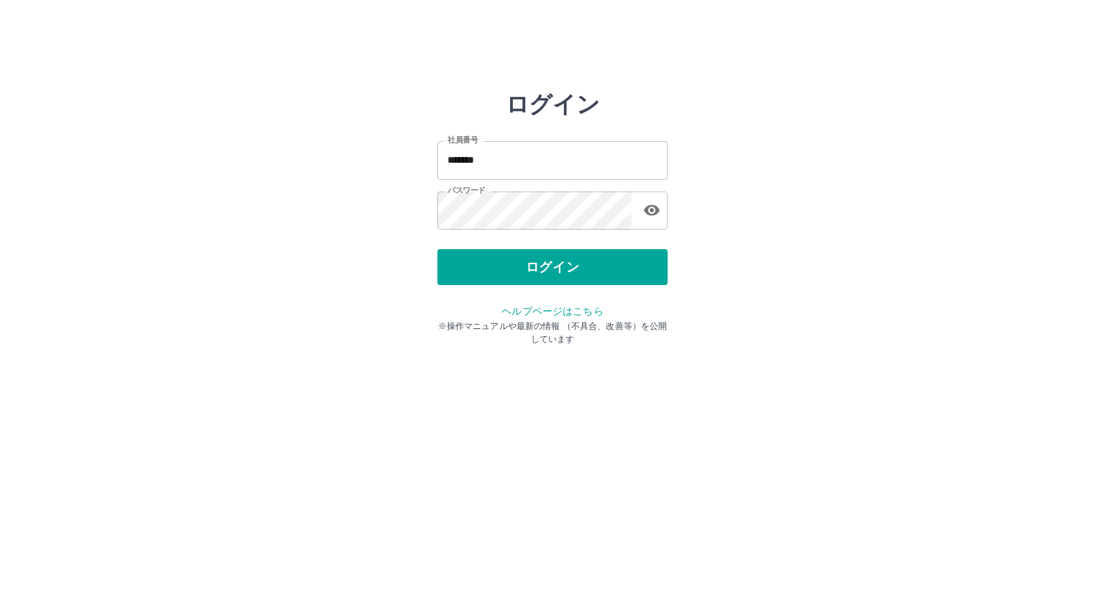
click at [521, 278] on div "ログイン" at bounding box center [553, 267] width 230 height 36
click at [521, 278] on button "ログイン" at bounding box center [553, 267] width 230 height 36
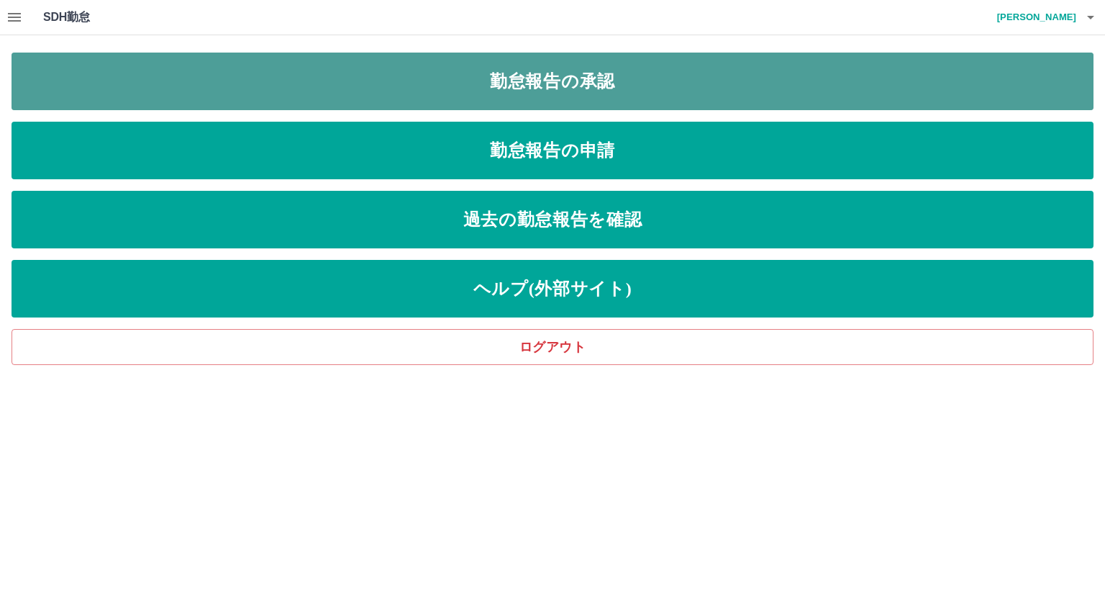
click at [576, 85] on link "勤怠報告の承認" at bounding box center [553, 82] width 1082 height 58
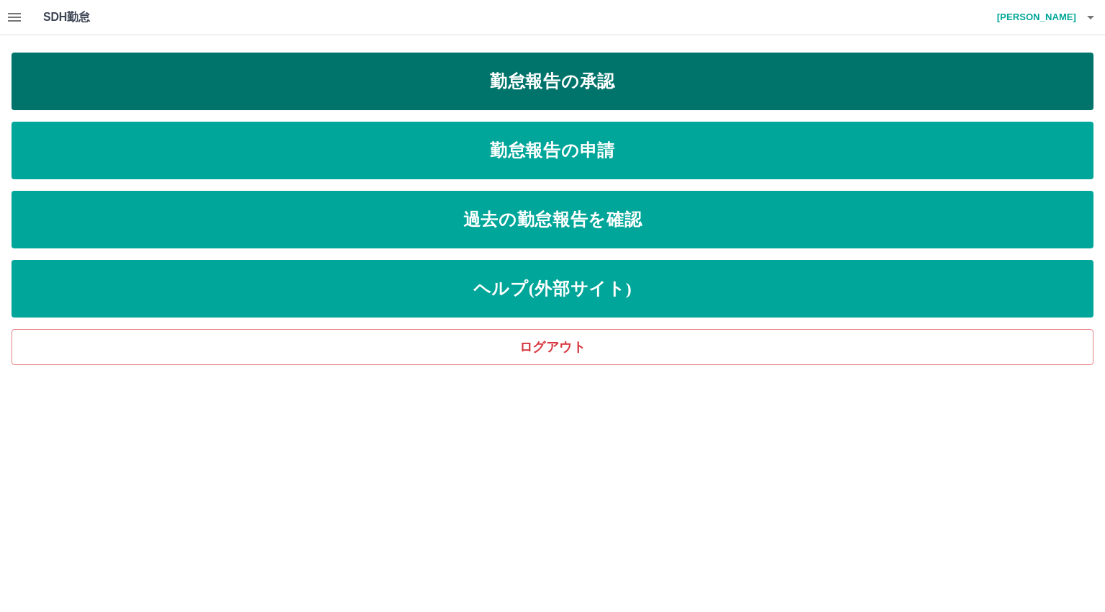
click at [526, 73] on link "勤怠報告の承認" at bounding box center [553, 82] width 1082 height 58
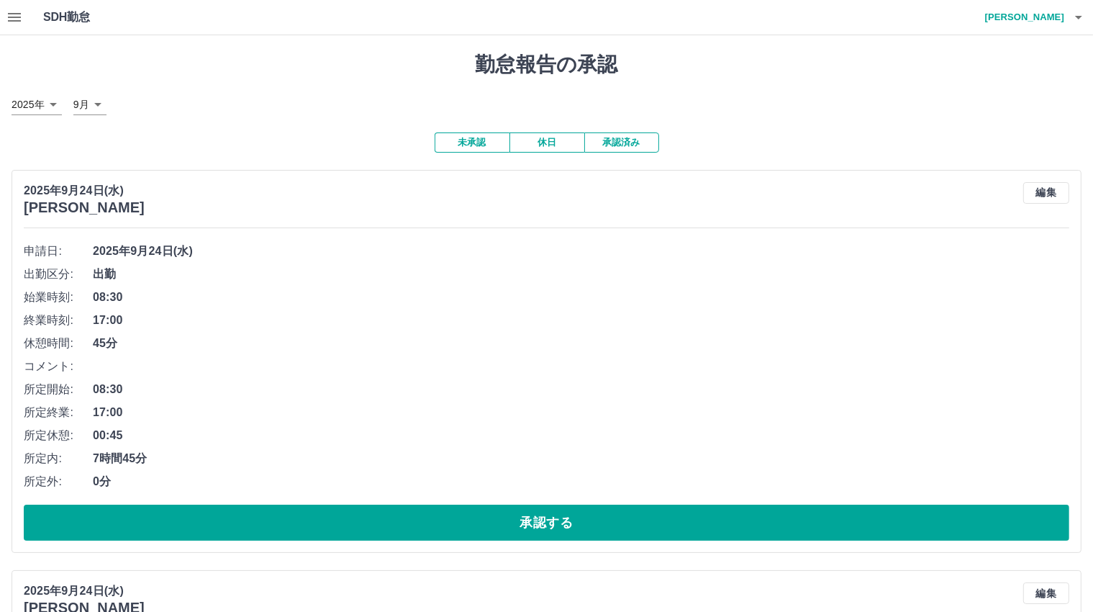
click at [476, 144] on button "未承認" at bounding box center [472, 142] width 75 height 20
click at [465, 149] on button "未承認" at bounding box center [472, 142] width 75 height 20
click at [464, 147] on button "未承認" at bounding box center [472, 142] width 75 height 20
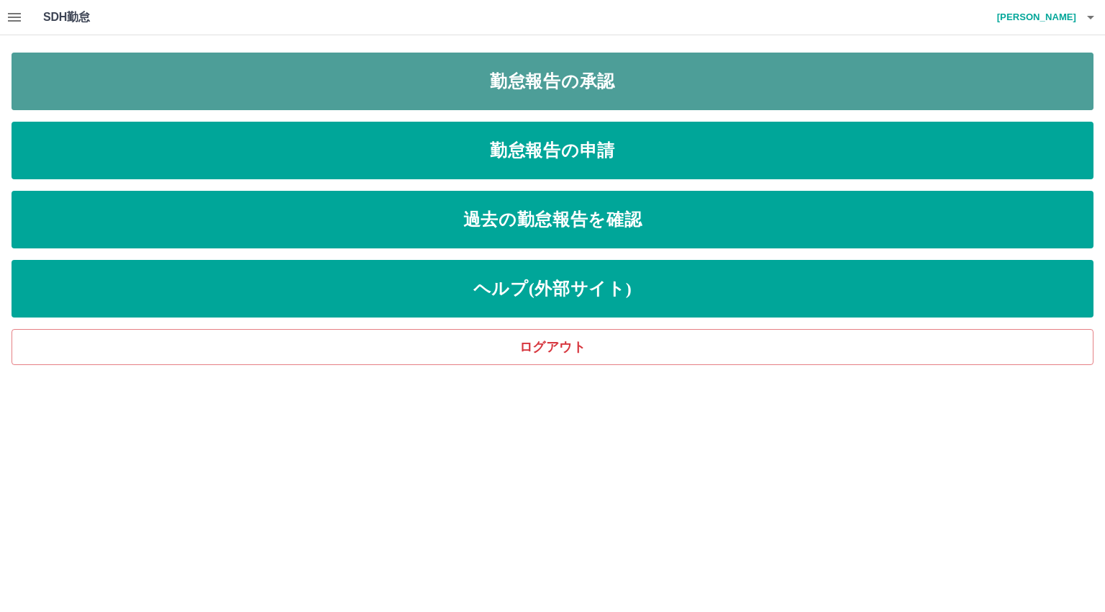
drag, startPoint x: 563, startPoint y: 87, endPoint x: 559, endPoint y: 97, distance: 10.7
click at [563, 88] on link "勤怠報告の承認" at bounding box center [553, 82] width 1082 height 58
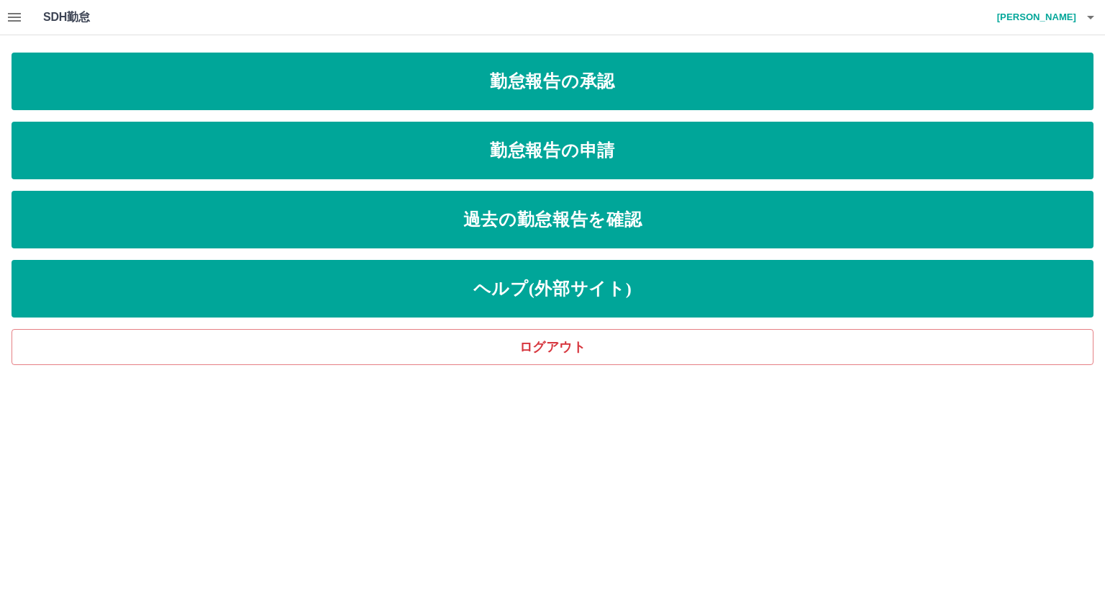
click at [526, 365] on html "SDH勤怠 祐成　弘之 勤怠報告の承認 勤怠報告の申請 過去の勤怠報告を確認 ヘルプ(外部サイト) ログアウト SDH勤怠" at bounding box center [552, 182] width 1105 height 365
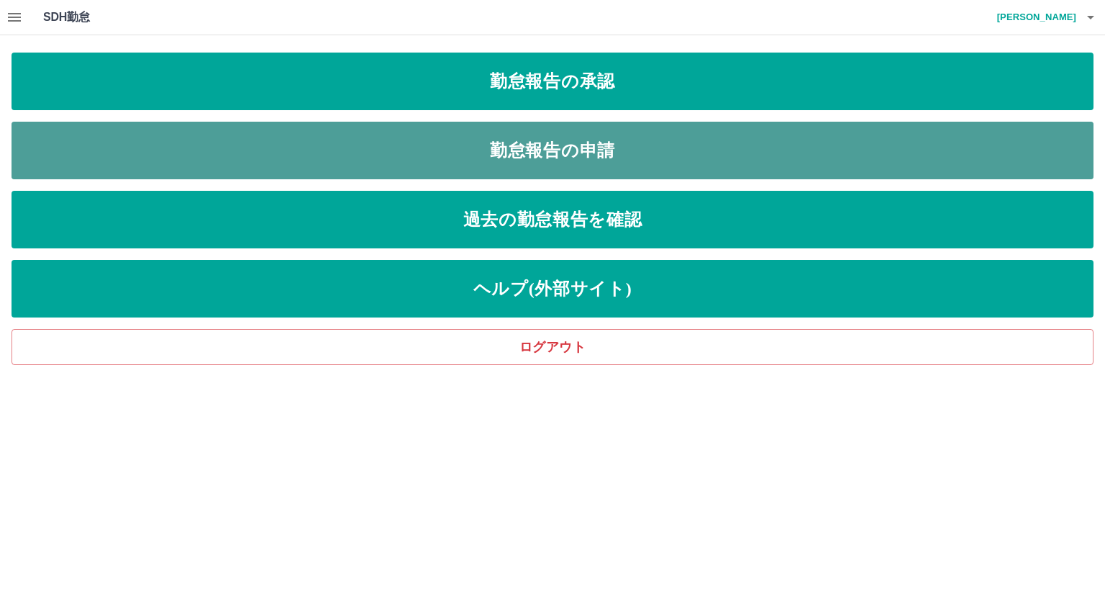
click at [546, 150] on link "勤怠報告の申請" at bounding box center [553, 151] width 1082 height 58
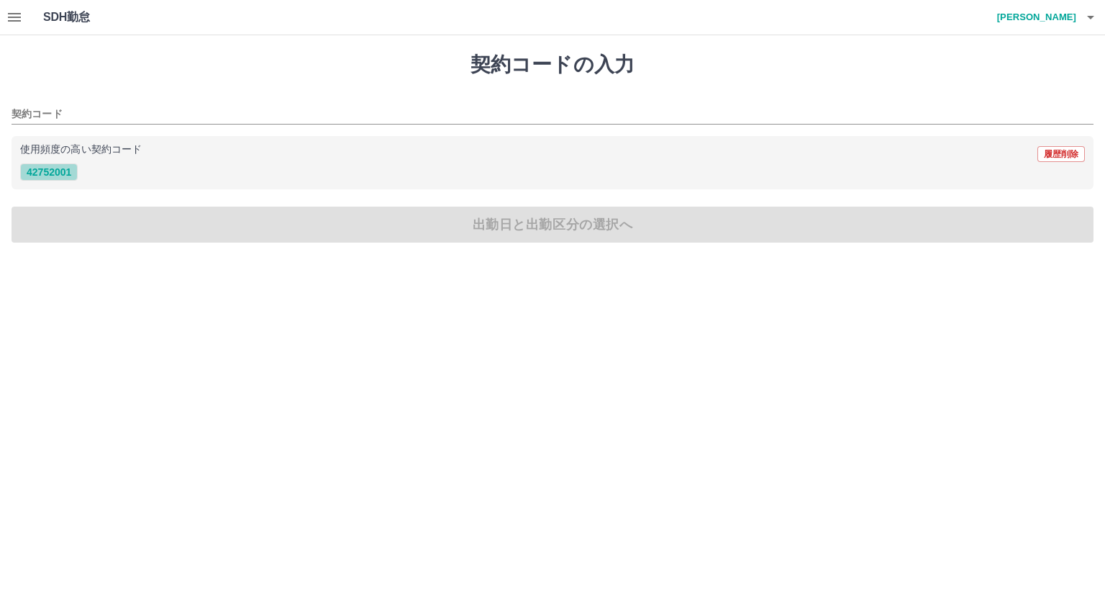
click at [55, 168] on button "42752001" at bounding box center [49, 171] width 58 height 17
type input "********"
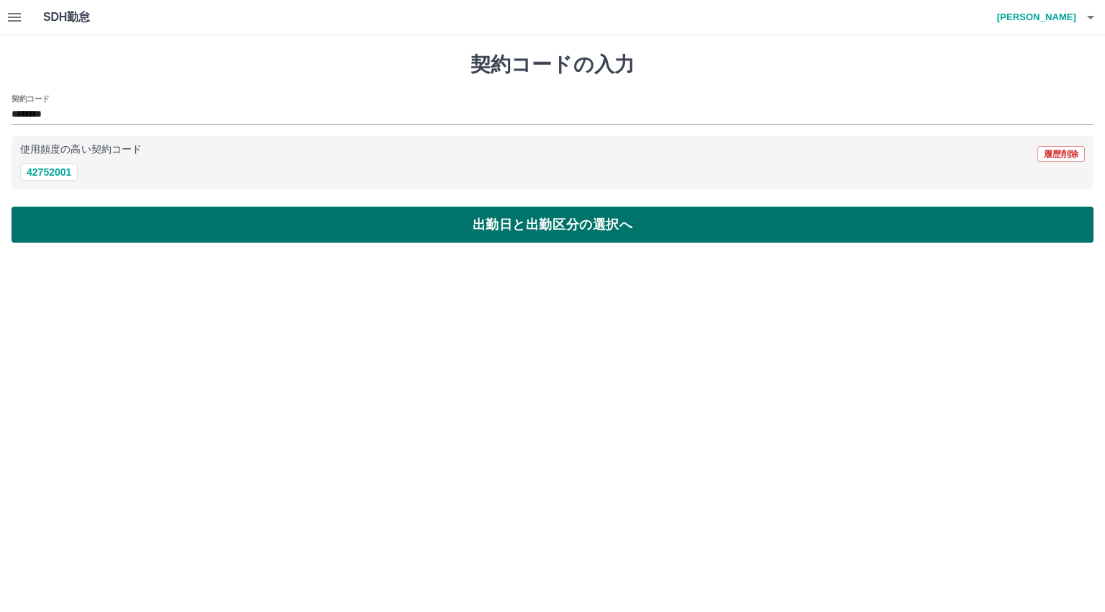
click at [481, 227] on button "出勤日と出勤区分の選択へ" at bounding box center [553, 225] width 1082 height 36
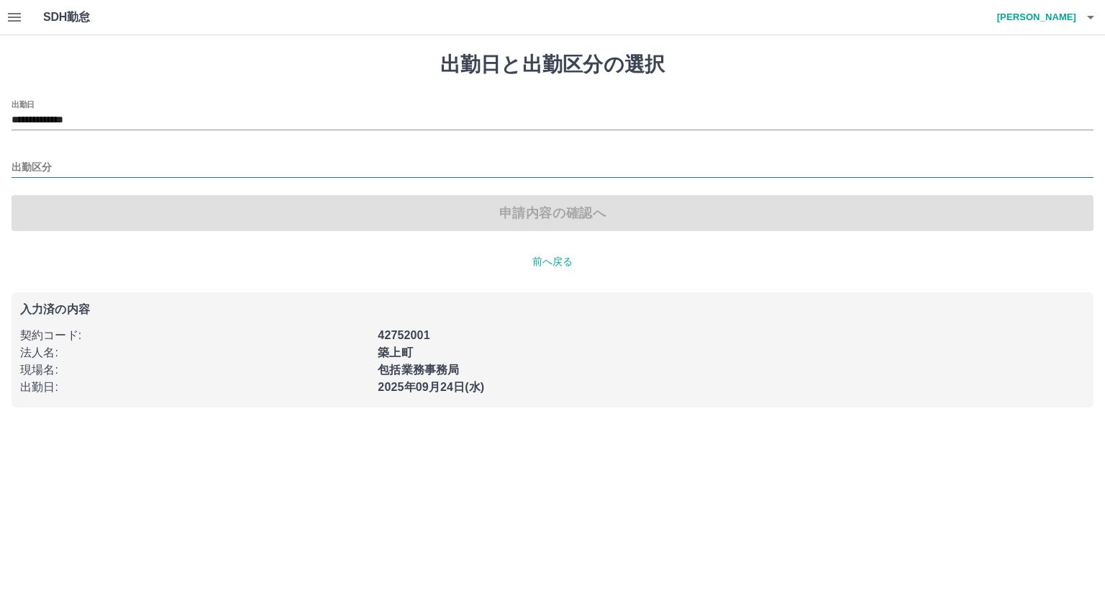
click at [58, 159] on input "出勤区分" at bounding box center [553, 168] width 1082 height 18
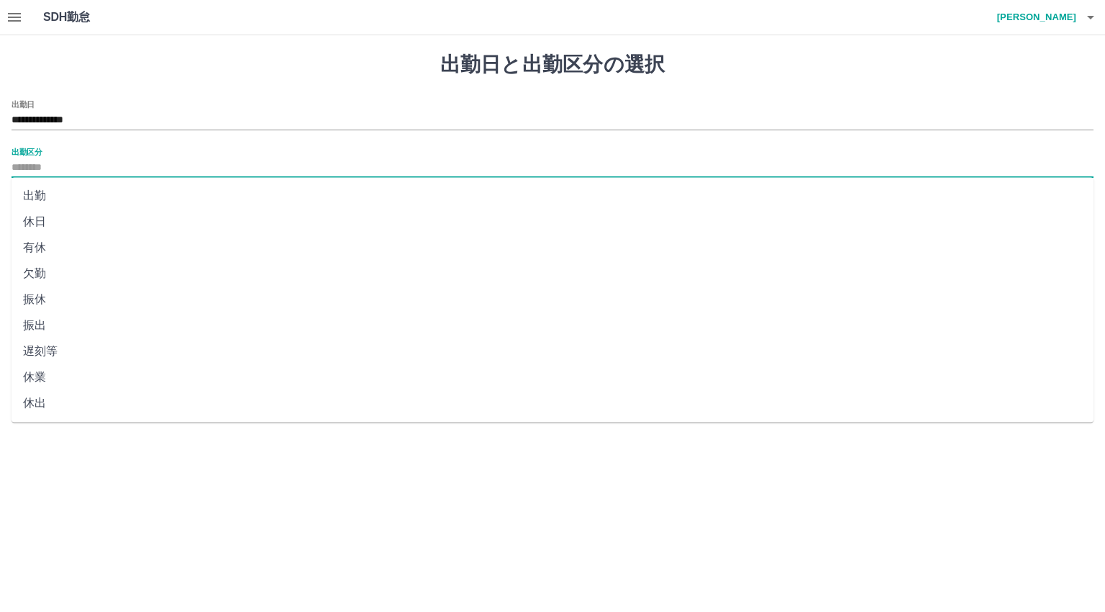
click at [35, 194] on li "出勤" at bounding box center [553, 196] width 1082 height 26
type input "**"
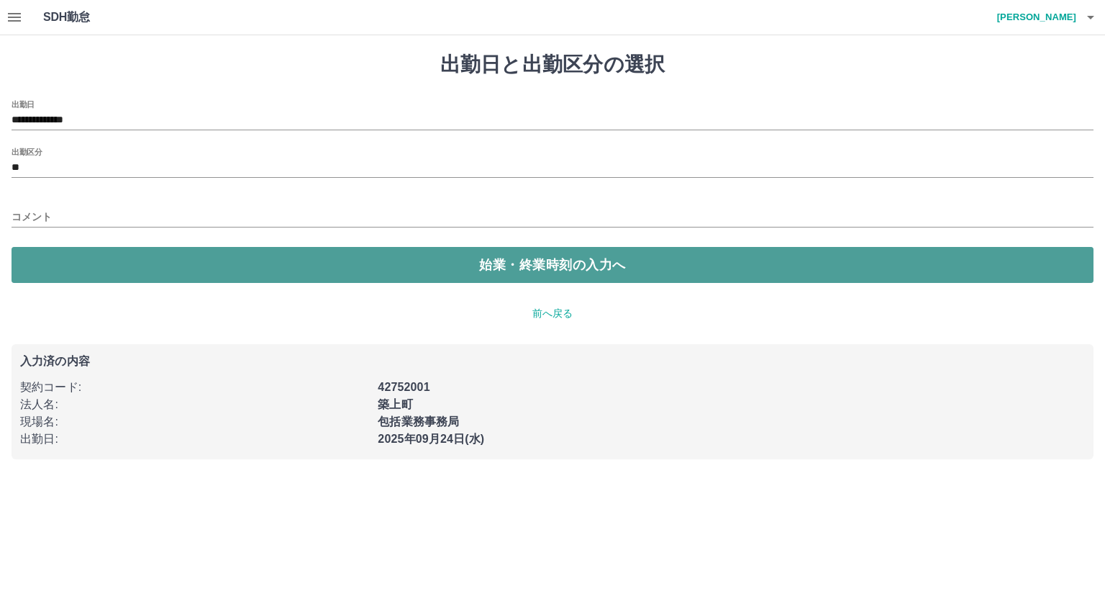
click at [527, 267] on button "始業・終業時刻の入力へ" at bounding box center [553, 265] width 1082 height 36
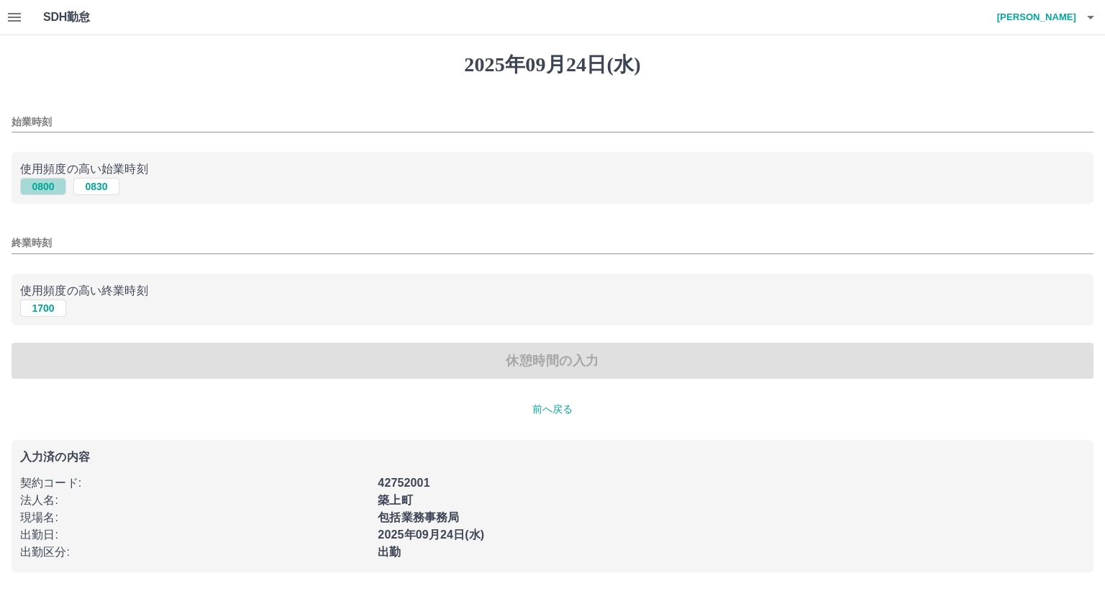
click at [48, 183] on button "0800" at bounding box center [43, 186] width 46 height 17
type input "****"
click at [50, 312] on button "1700" at bounding box center [43, 307] width 46 height 17
type input "****"
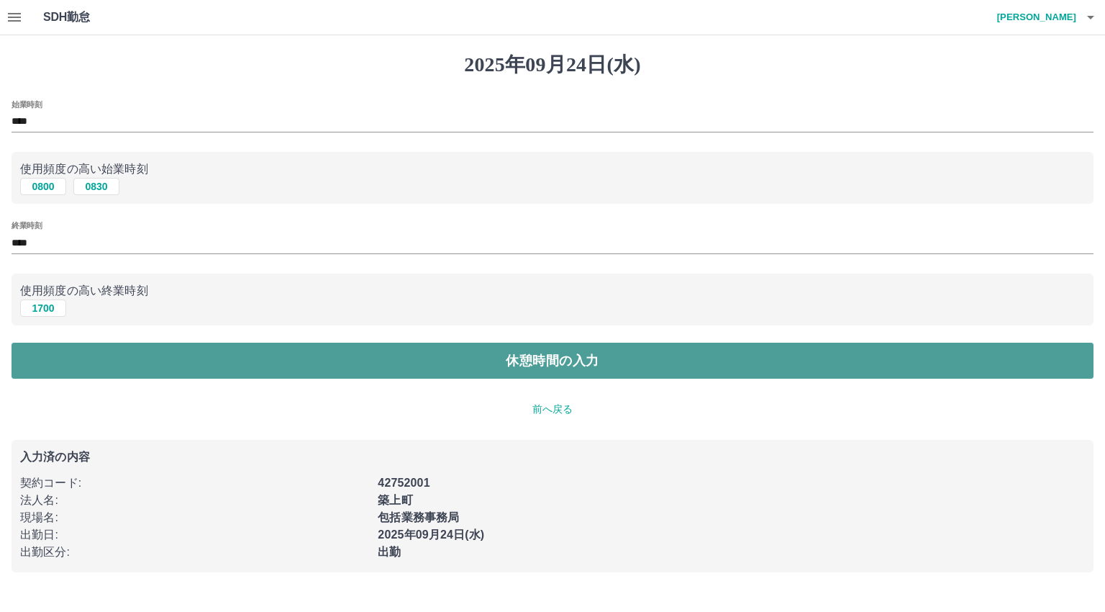
click at [529, 366] on button "休憩時間の入力" at bounding box center [553, 361] width 1082 height 36
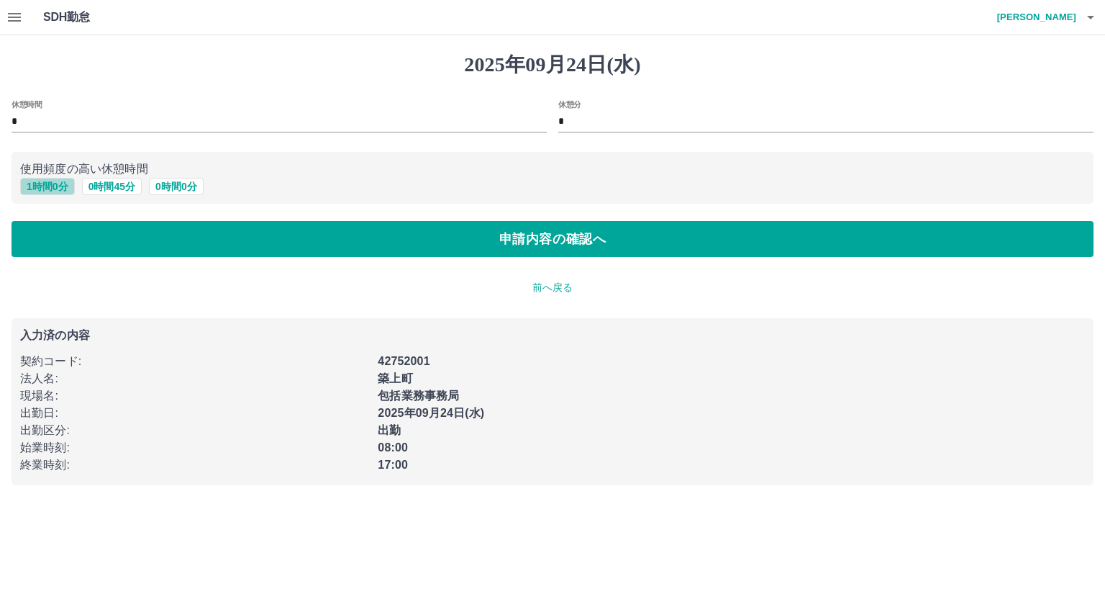
click at [43, 188] on button "1 時間 0 分" at bounding box center [47, 186] width 55 height 17
type input "*"
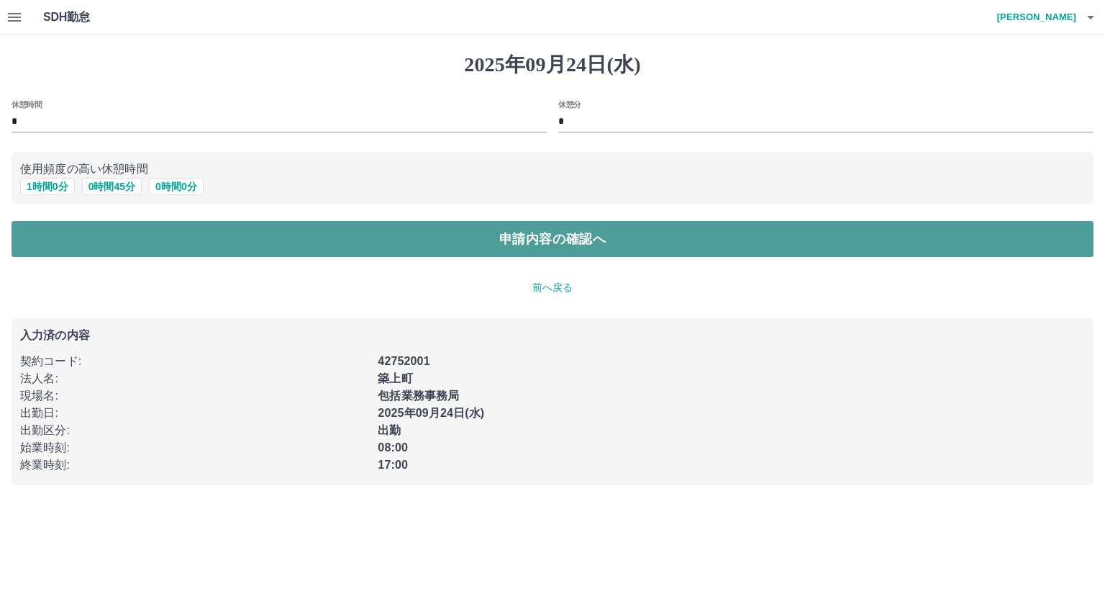
click at [531, 240] on button "申請内容の確認へ" at bounding box center [553, 239] width 1082 height 36
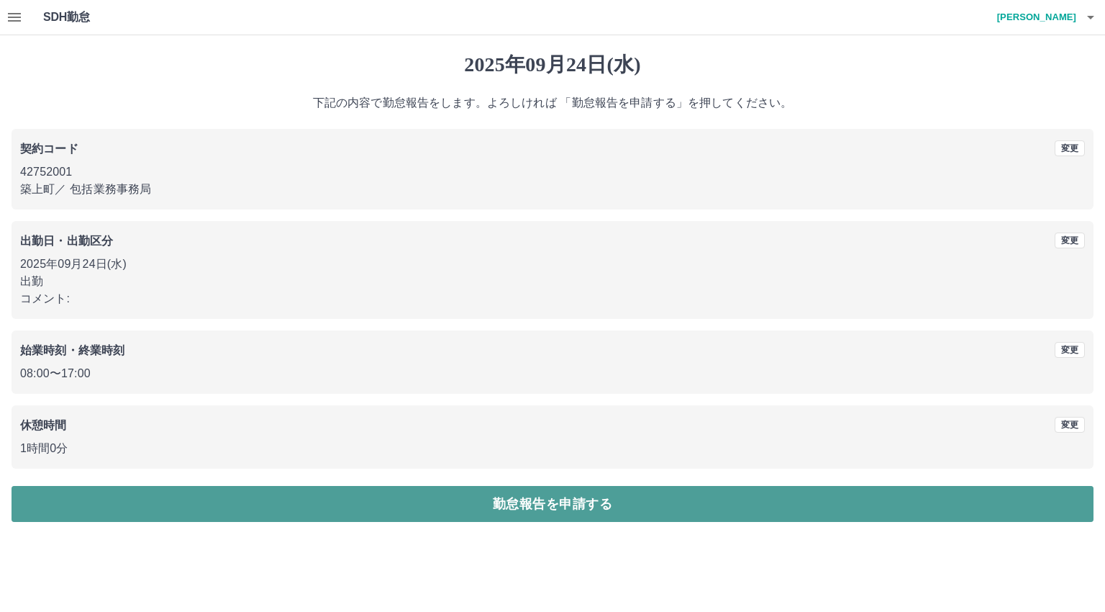
click at [527, 509] on button "勤怠報告を申請する" at bounding box center [553, 504] width 1082 height 36
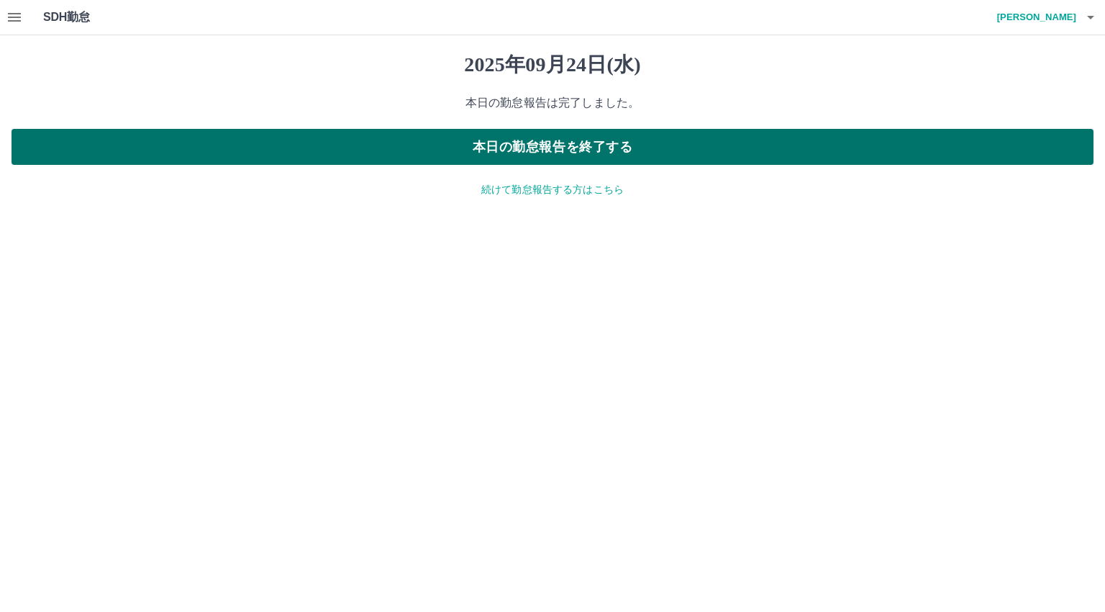
click at [557, 141] on button "本日の勤怠報告を終了する" at bounding box center [553, 147] width 1082 height 36
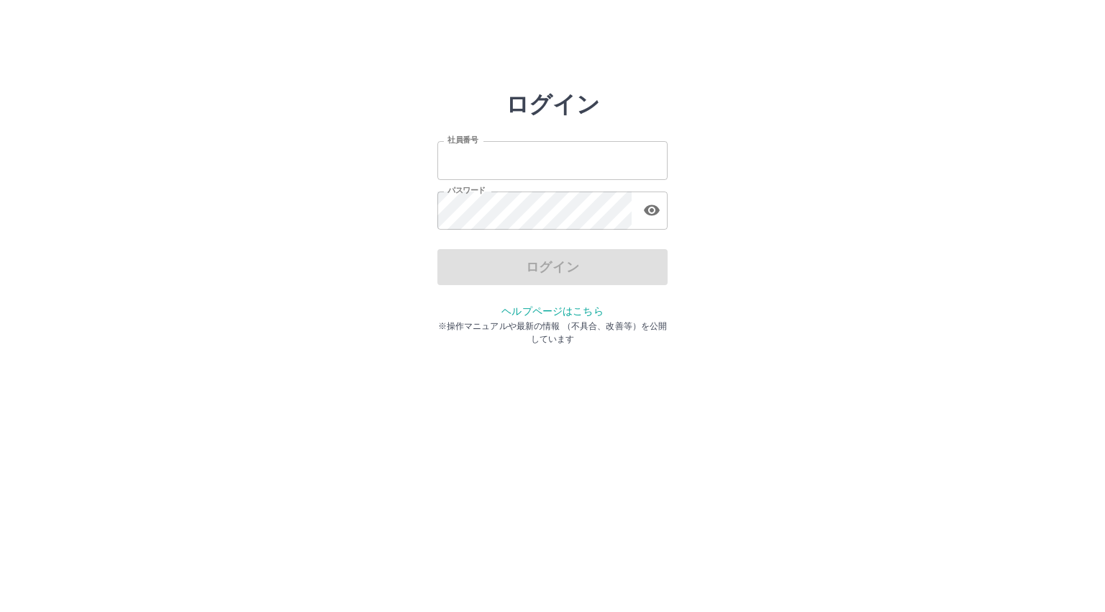
type input "*******"
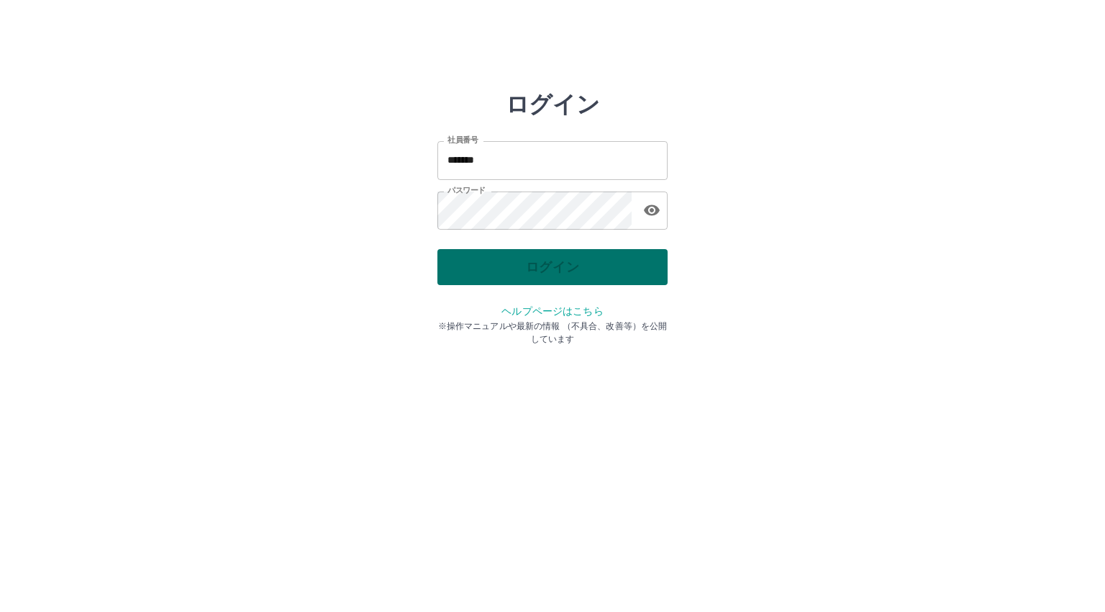
click at [517, 266] on div "ログイン" at bounding box center [553, 267] width 230 height 36
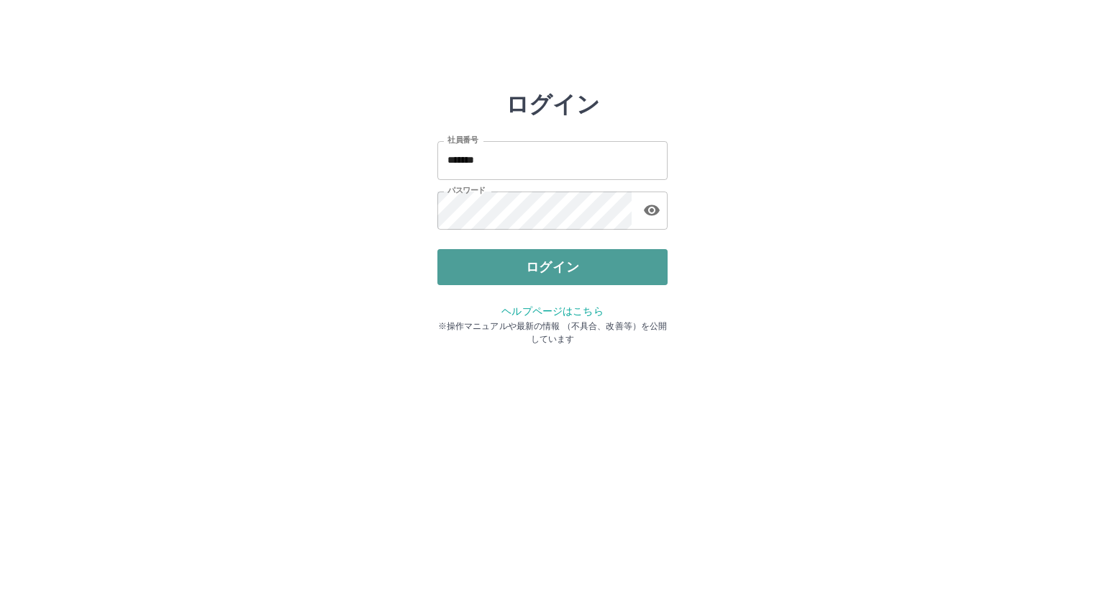
click at [518, 263] on button "ログイン" at bounding box center [553, 267] width 230 height 36
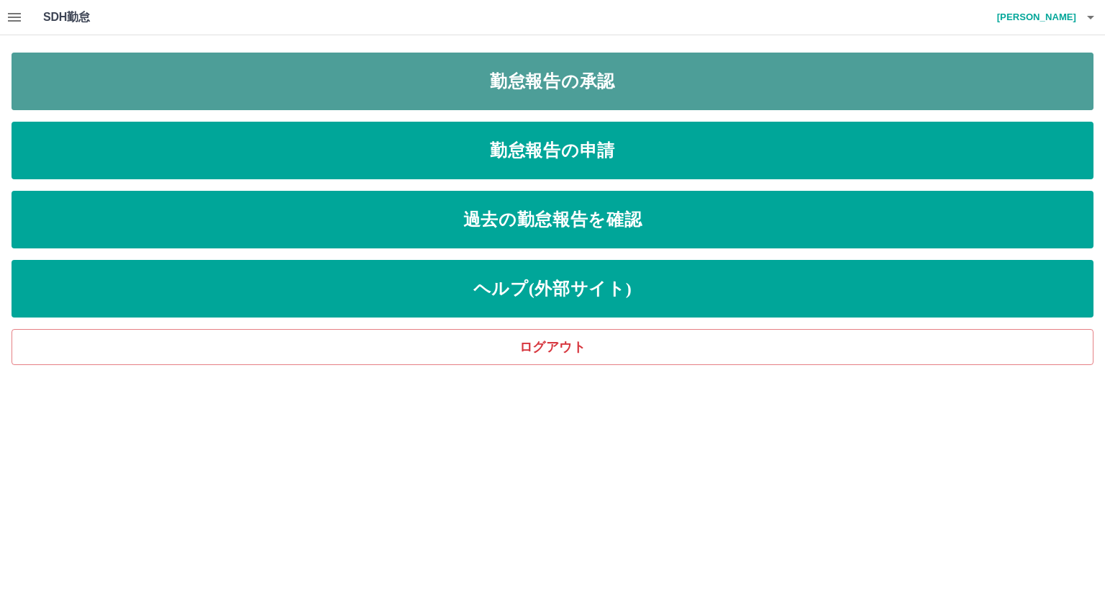
drag, startPoint x: 520, startPoint y: 81, endPoint x: 502, endPoint y: 99, distance: 26.0
click at [522, 80] on link "勤怠報告の承認" at bounding box center [553, 82] width 1082 height 58
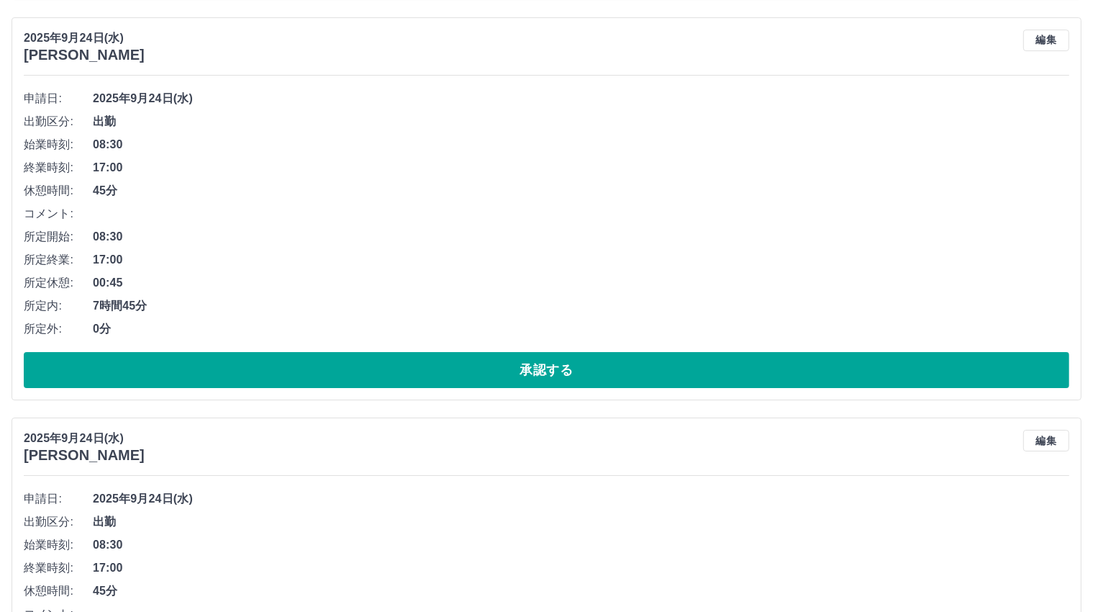
scroll to position [4658, 0]
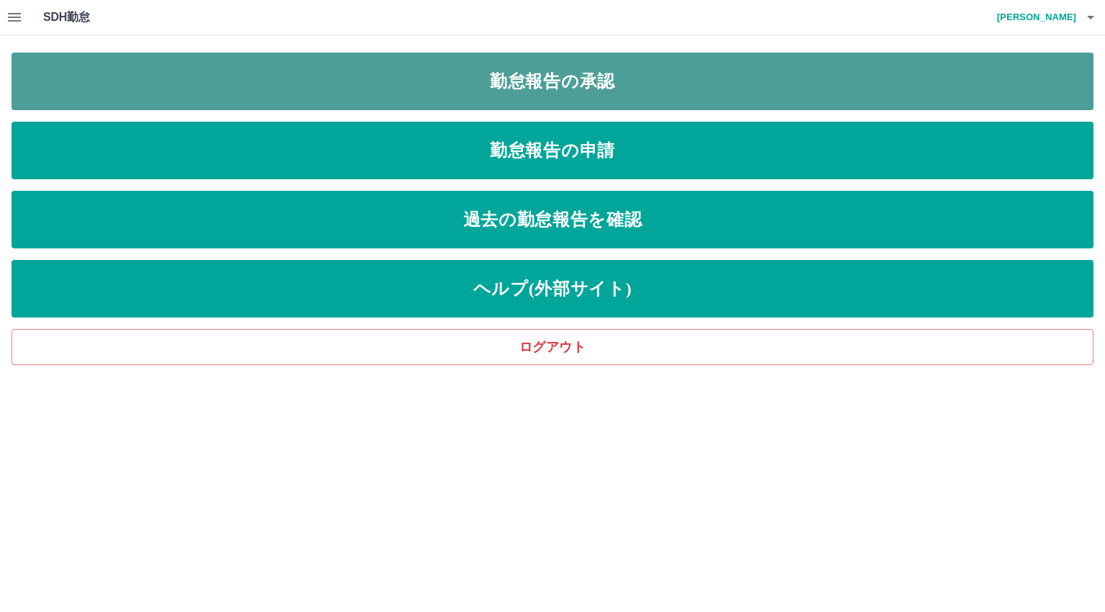
click at [546, 86] on link "勤怠報告の承認" at bounding box center [553, 82] width 1082 height 58
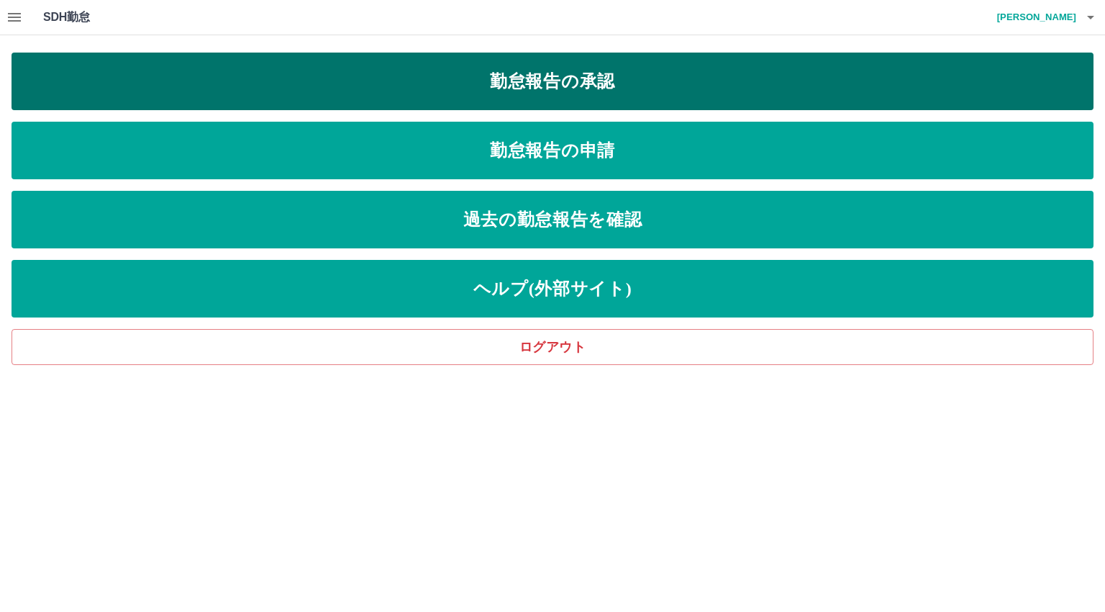
click at [547, 81] on link "勤怠報告の承認" at bounding box center [553, 82] width 1082 height 58
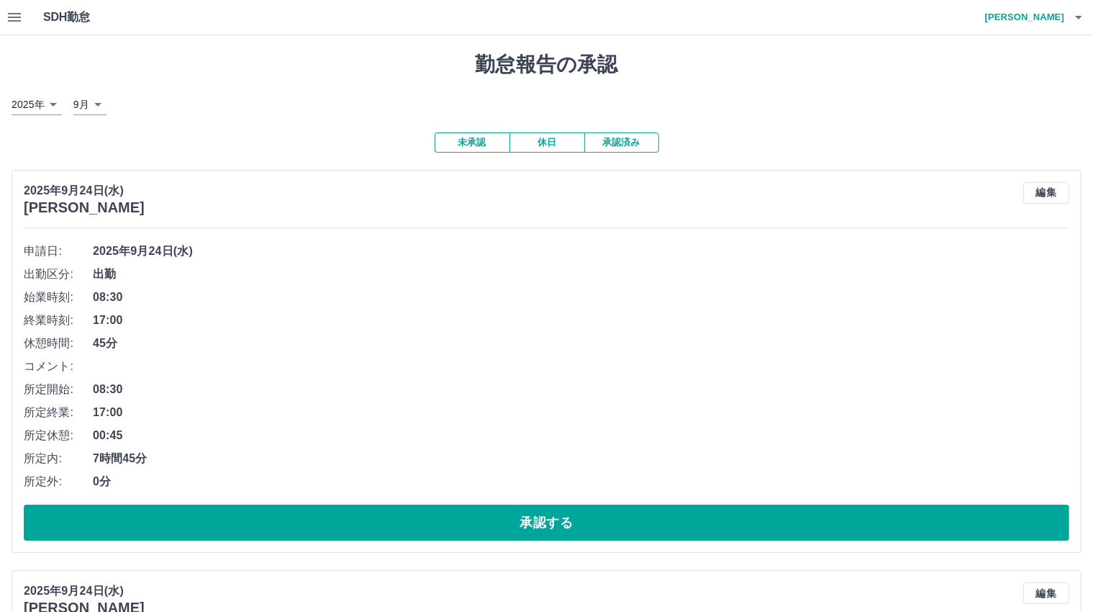
click at [476, 144] on button "未承認" at bounding box center [472, 142] width 75 height 20
click at [17, 17] on icon "button" at bounding box center [14, 17] width 13 height 9
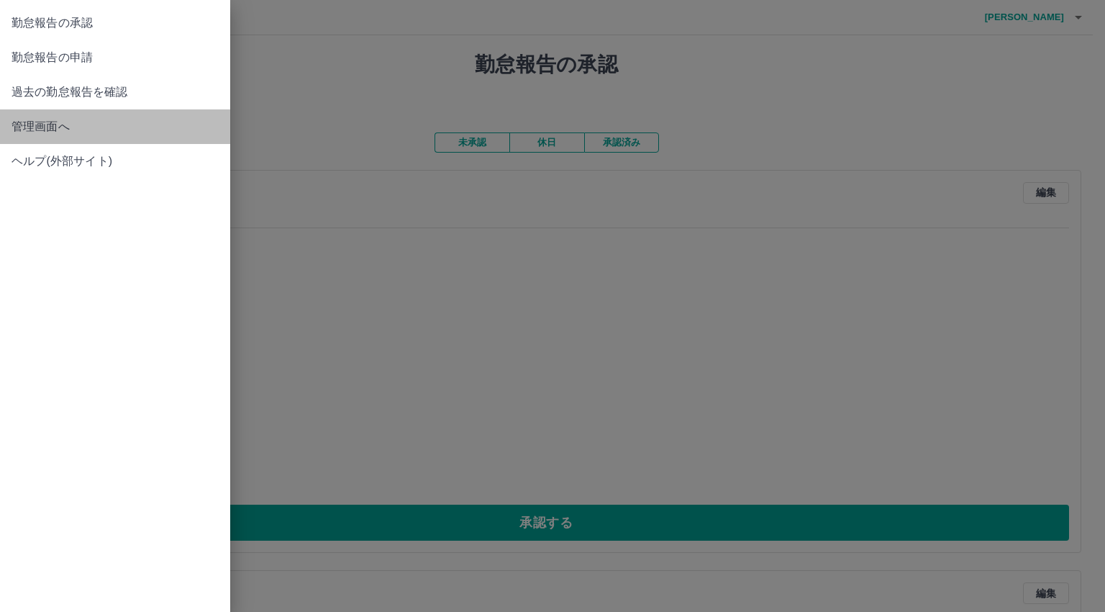
click at [35, 128] on span "管理画面へ" at bounding box center [115, 126] width 207 height 17
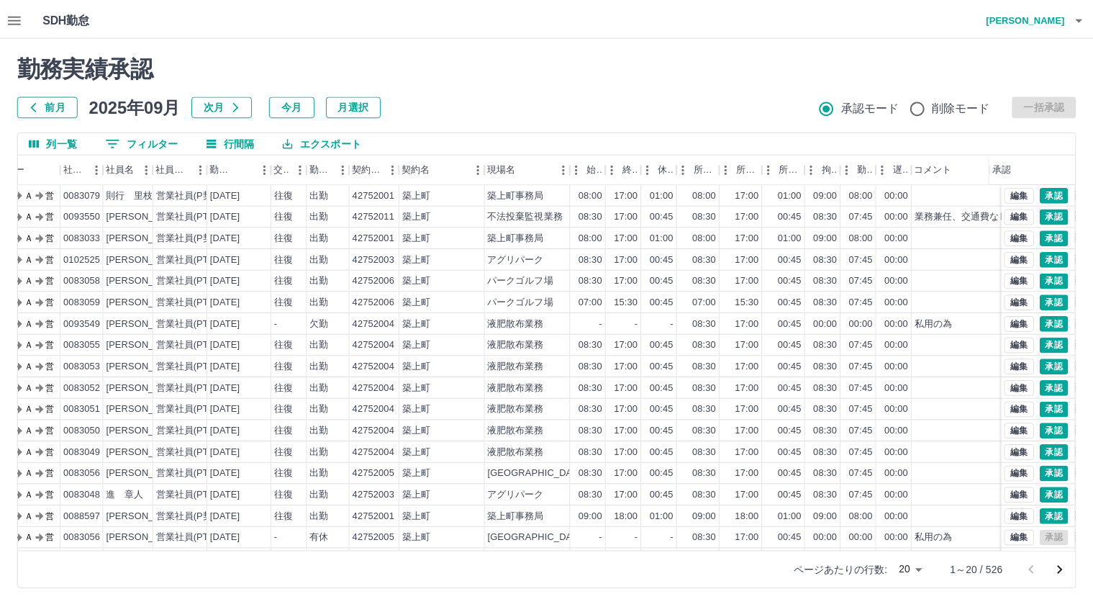
scroll to position [0, 97]
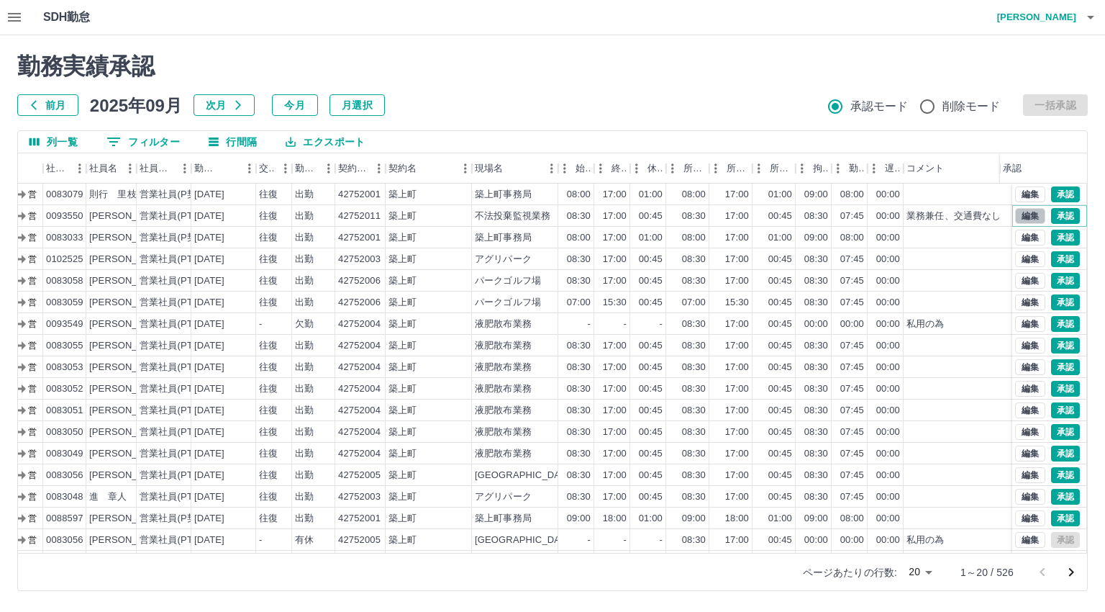
click at [1020, 217] on button "編集" at bounding box center [1030, 216] width 30 height 16
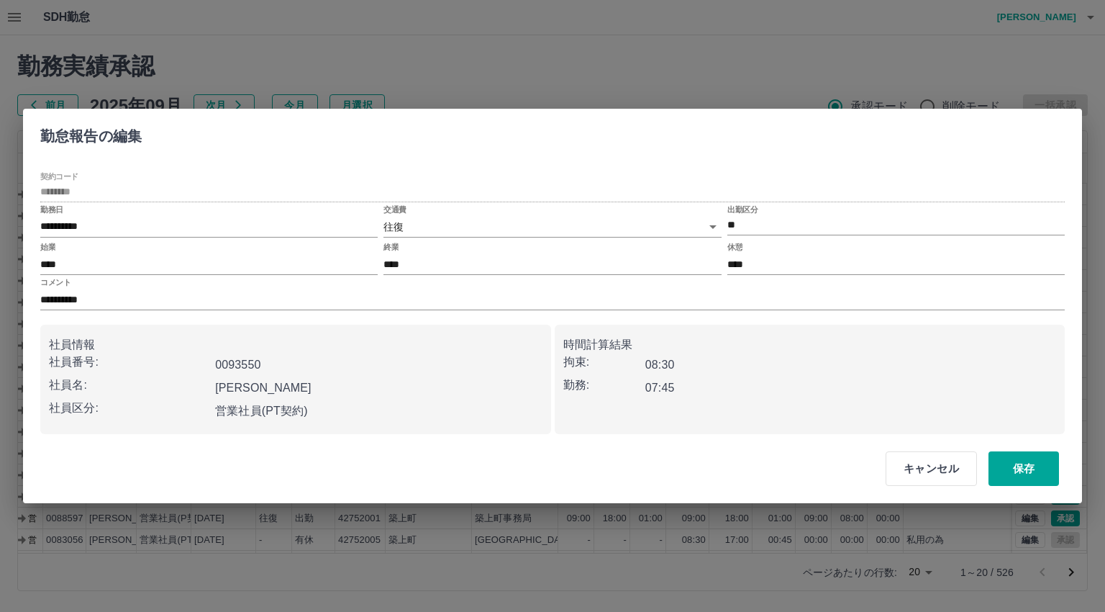
click at [422, 224] on body "SDH勤怠 [PERSON_NAME] 勤務実績承認 前月 [DATE] 次月 今月 月選択 承認モード 削除モード 一括承認 列一覧 0 フィルター 行間隔…" at bounding box center [552, 304] width 1105 height 608
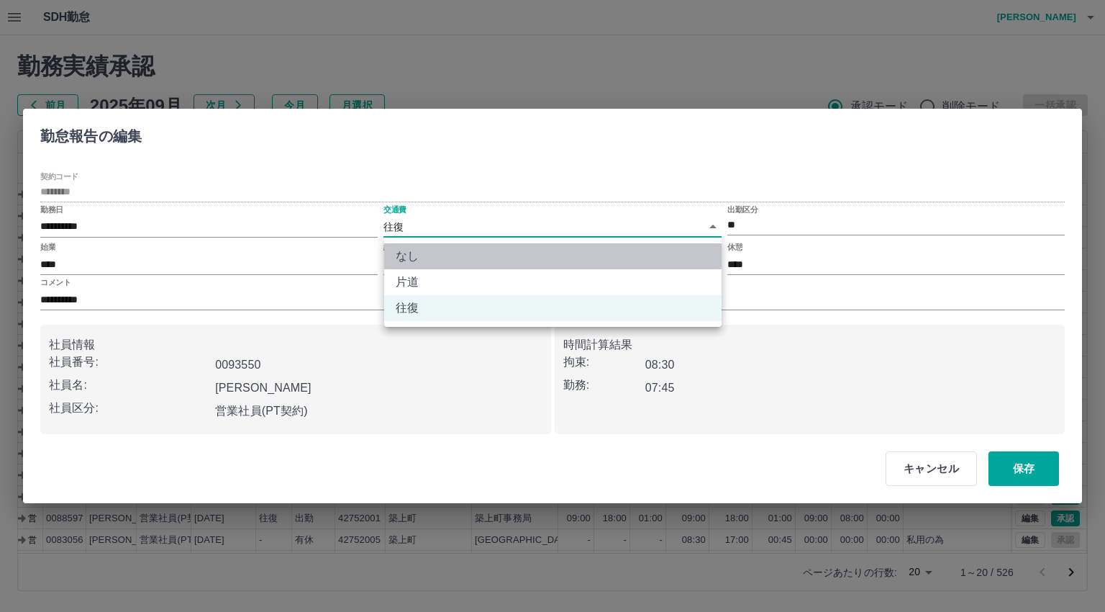
click at [403, 255] on li "なし" at bounding box center [553, 256] width 338 height 26
type input "****"
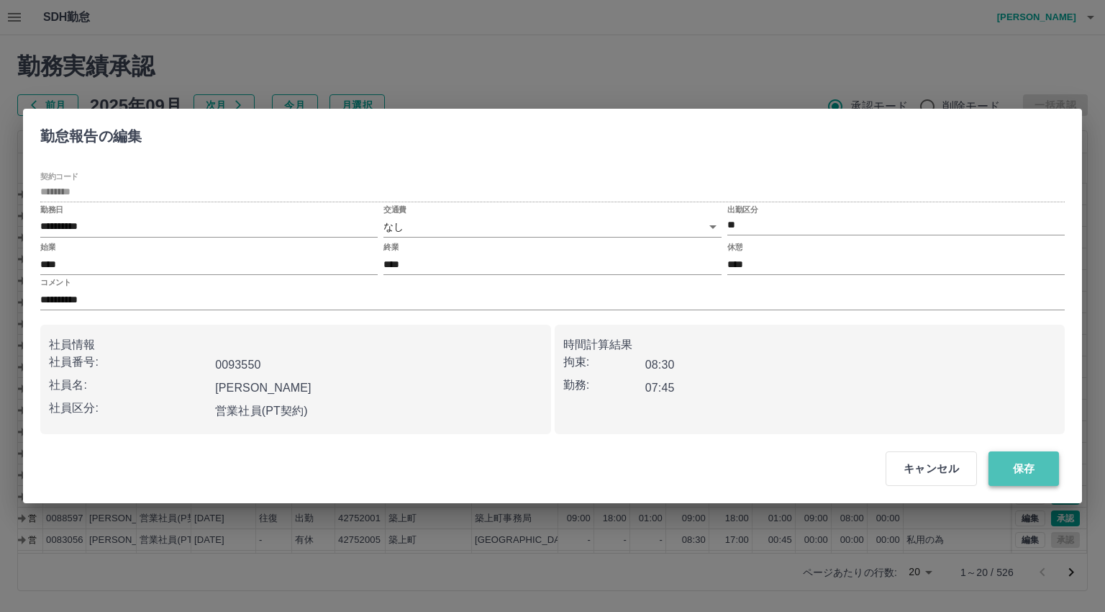
click at [1024, 466] on button "保存" at bounding box center [1024, 468] width 71 height 35
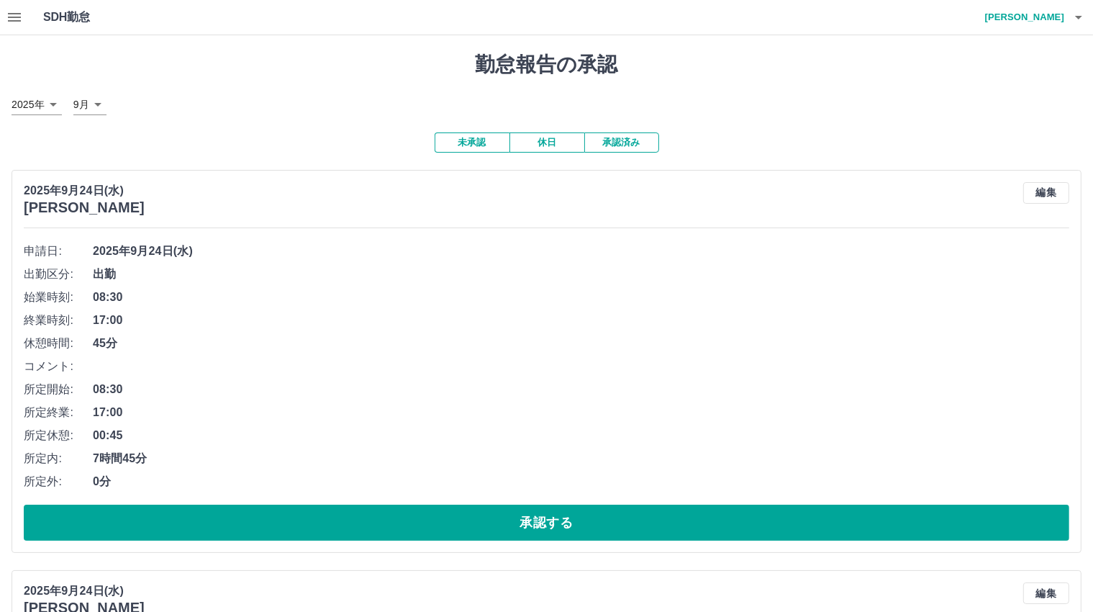
click at [472, 140] on button "未承認" at bounding box center [472, 142] width 75 height 20
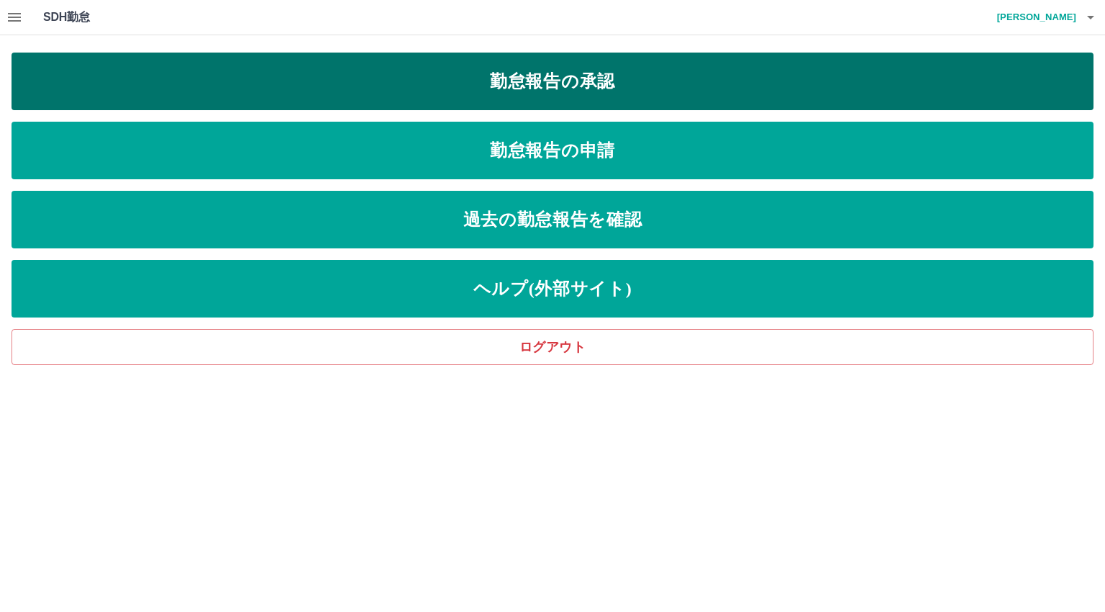
click at [569, 75] on link "勤怠報告の承認" at bounding box center [553, 82] width 1082 height 58
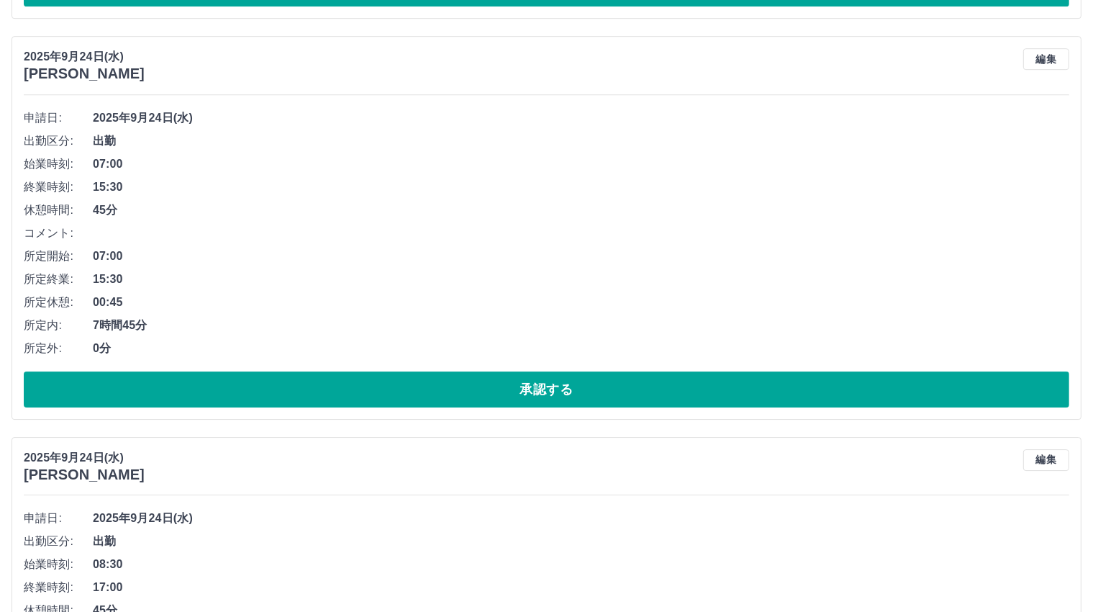
scroll to position [4462, 0]
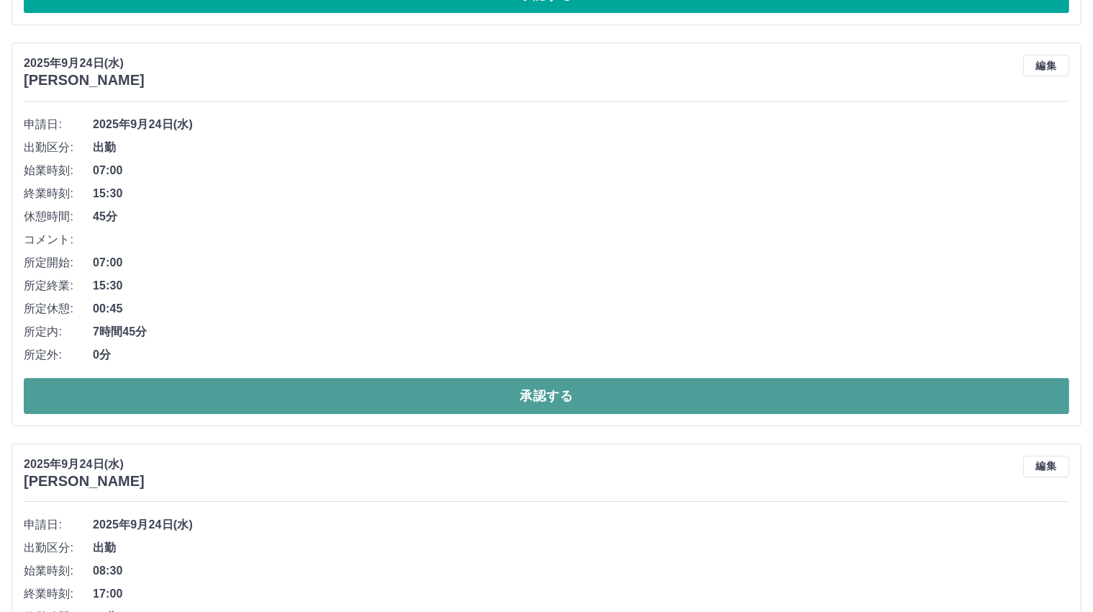
click at [545, 389] on button "承認する" at bounding box center [547, 396] width 1046 height 36
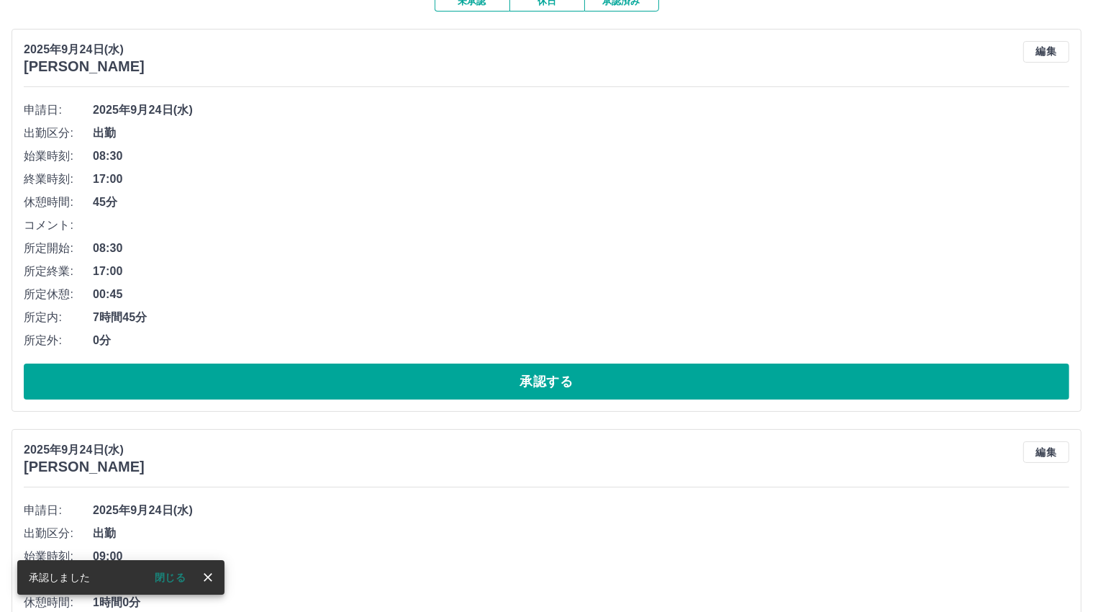
scroll to position [0, 0]
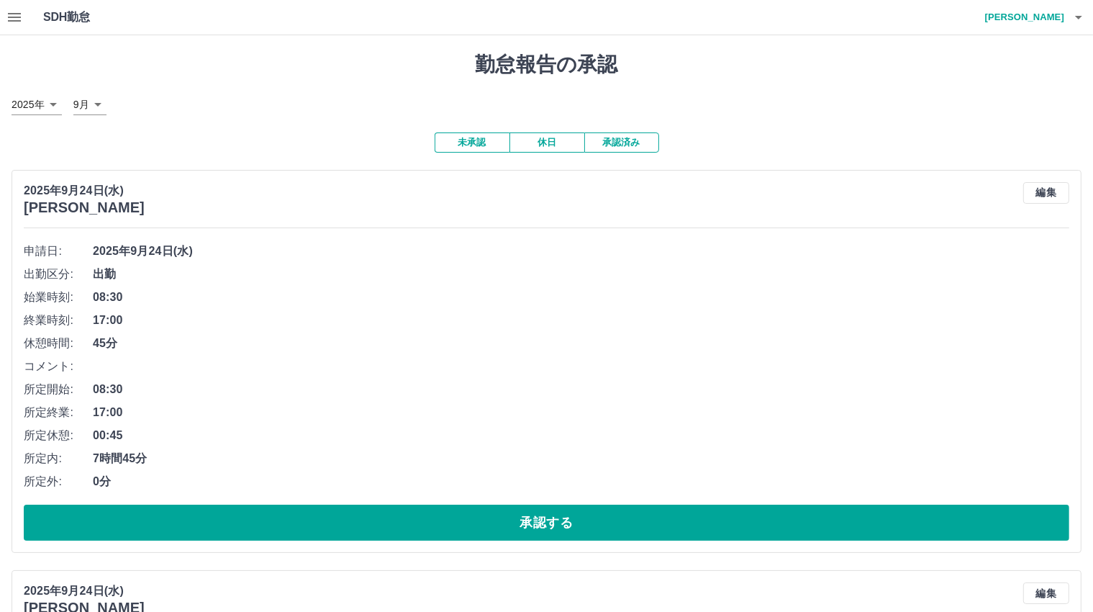
click at [456, 145] on button "未承認" at bounding box center [472, 142] width 75 height 20
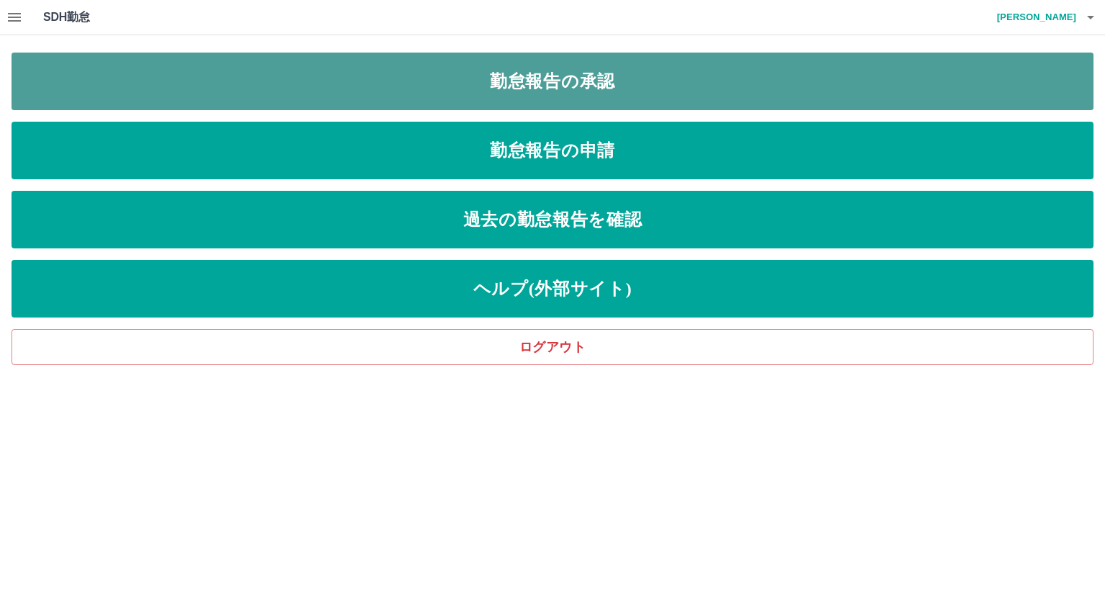
click at [545, 77] on link "勤怠報告の承認" at bounding box center [553, 82] width 1082 height 58
click at [538, 79] on link "勤怠報告の承認" at bounding box center [553, 82] width 1082 height 58
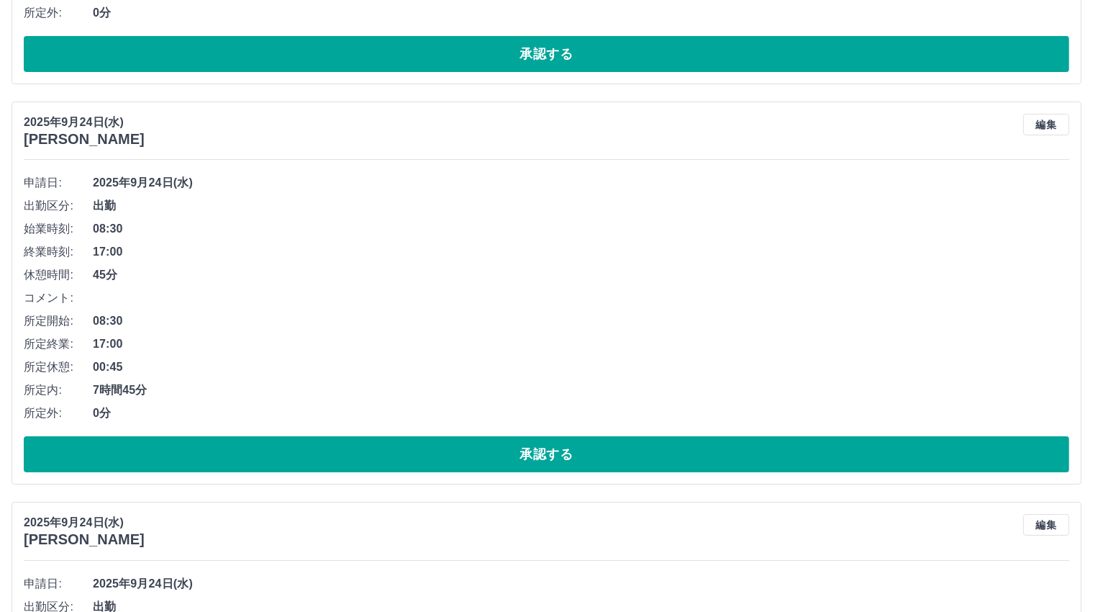
scroll to position [5129, 0]
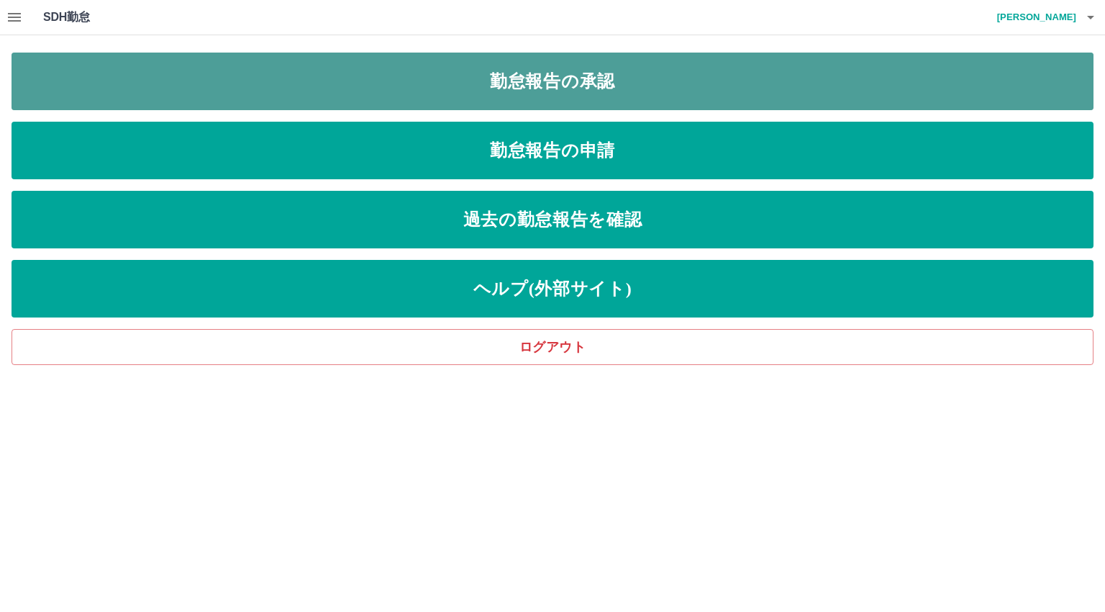
click at [548, 78] on link "勤怠報告の承認" at bounding box center [553, 82] width 1082 height 58
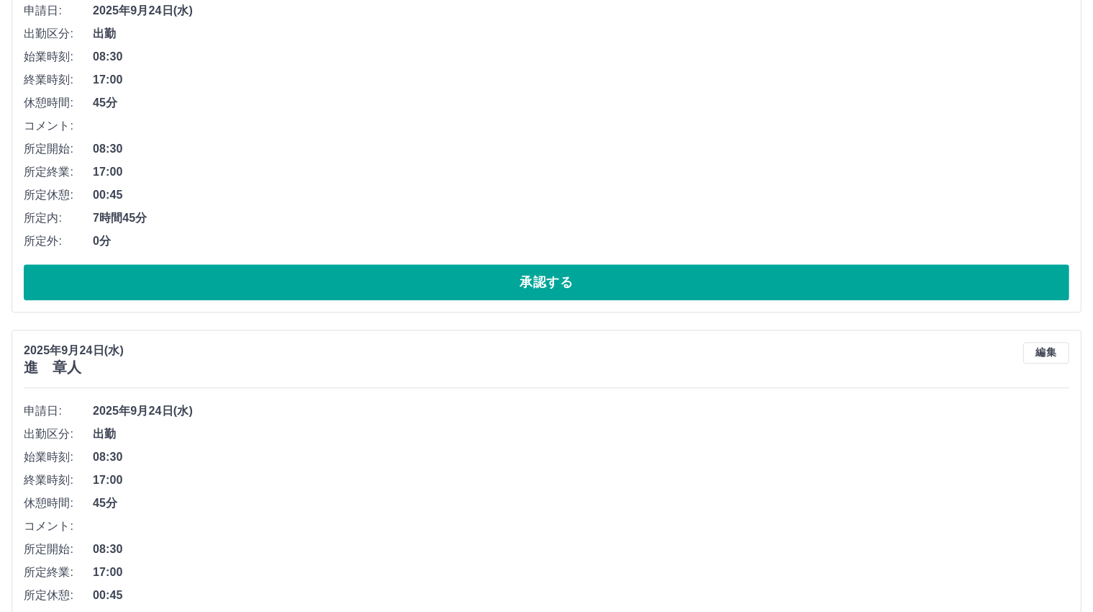
scroll to position [3042, 0]
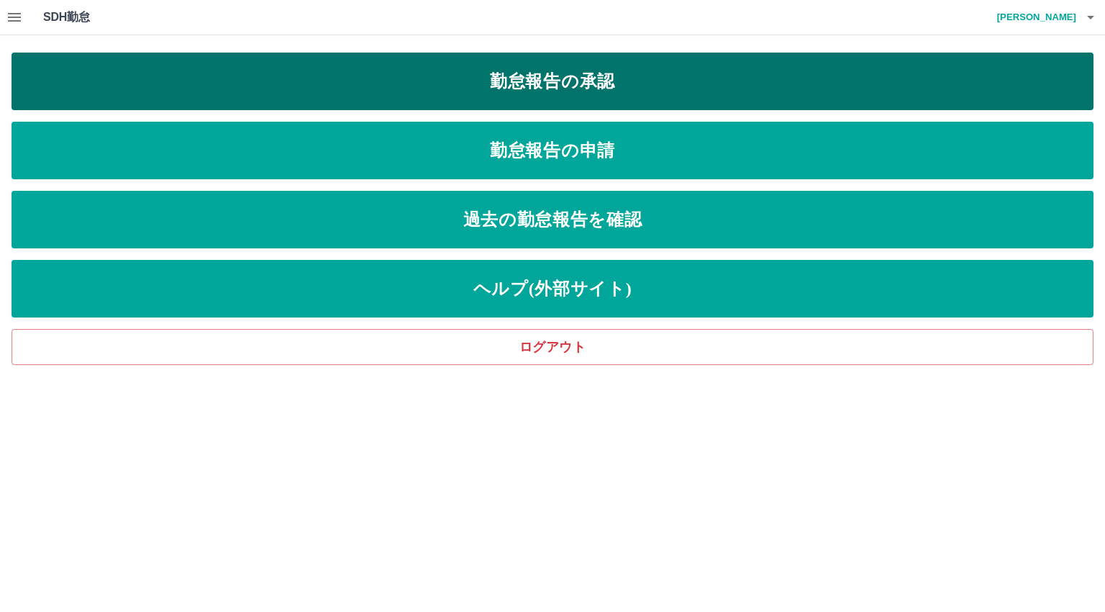
click at [594, 86] on link "勤怠報告の承認" at bounding box center [553, 82] width 1082 height 58
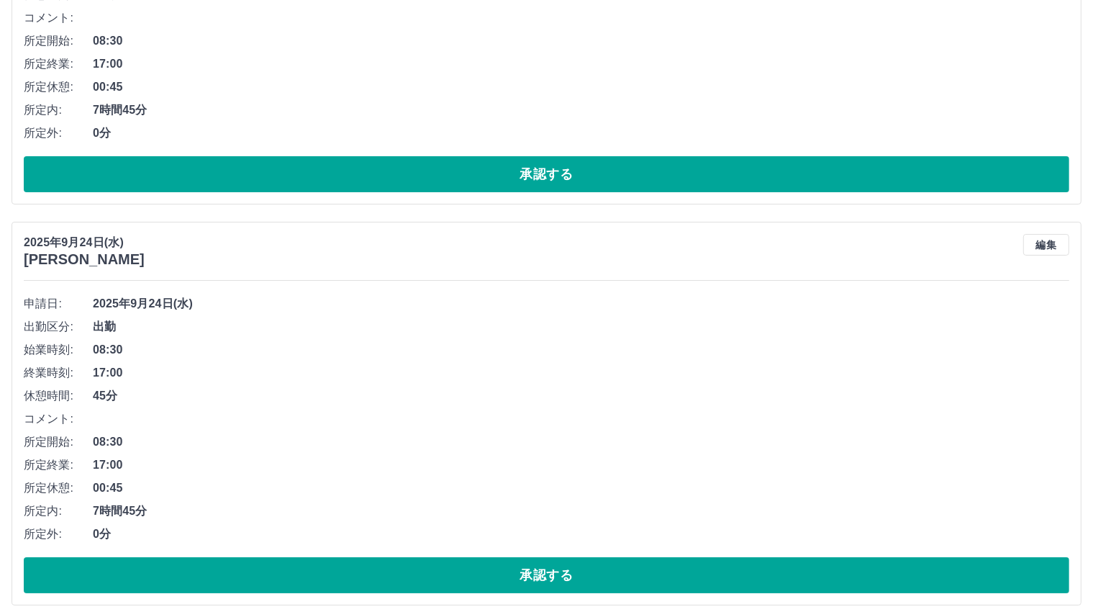
scroll to position [5489, 0]
